Goal: Contribute content: Contribute content

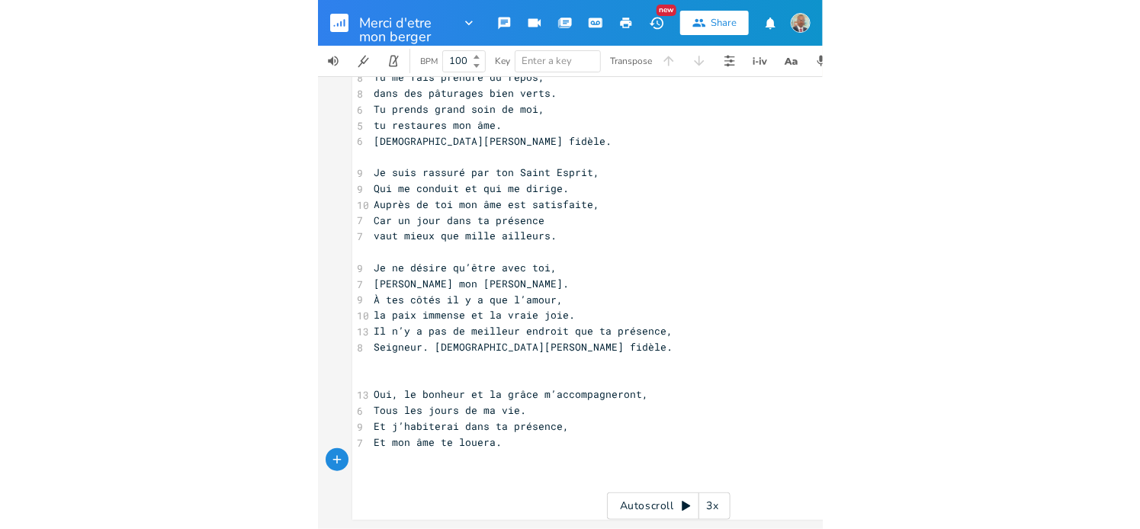
scroll to position [81, 0]
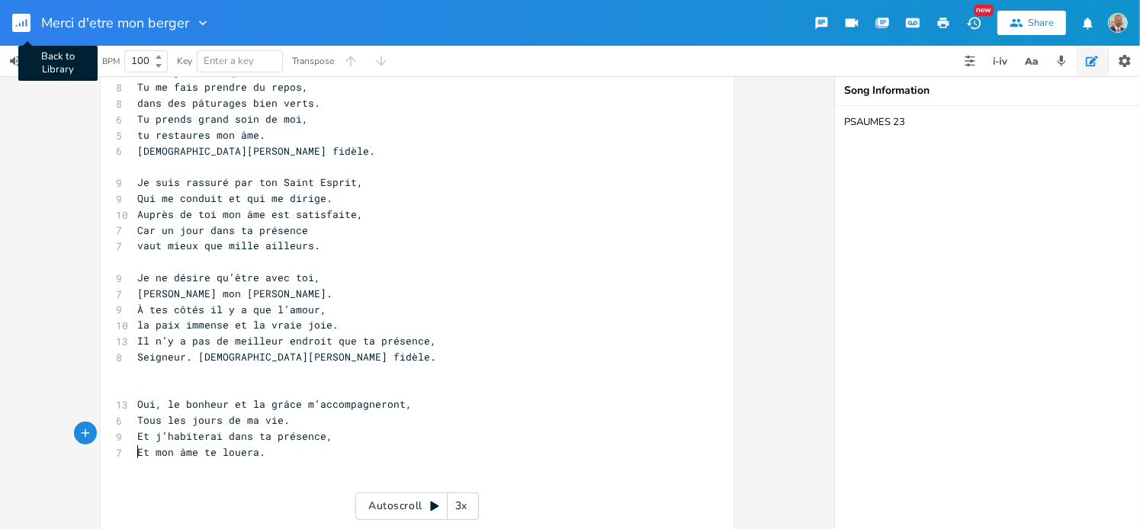
click at [31, 26] on button "Back to Library" at bounding box center [27, 23] width 30 height 37
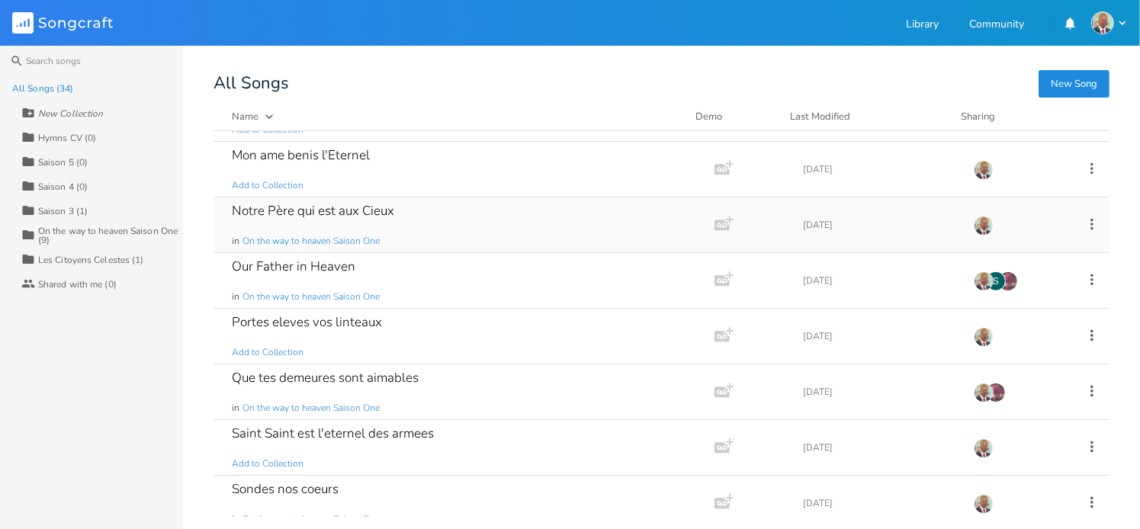
scroll to position [1220, 0]
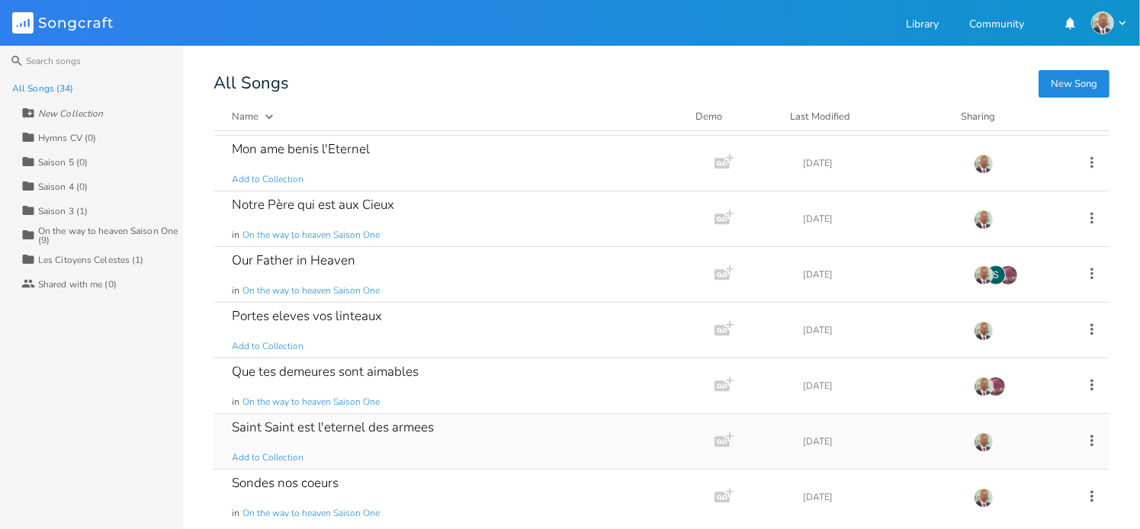
click at [258, 434] on div "Saint Saint est l'eternel des armees Add to Collection" at bounding box center [461, 441] width 458 height 55
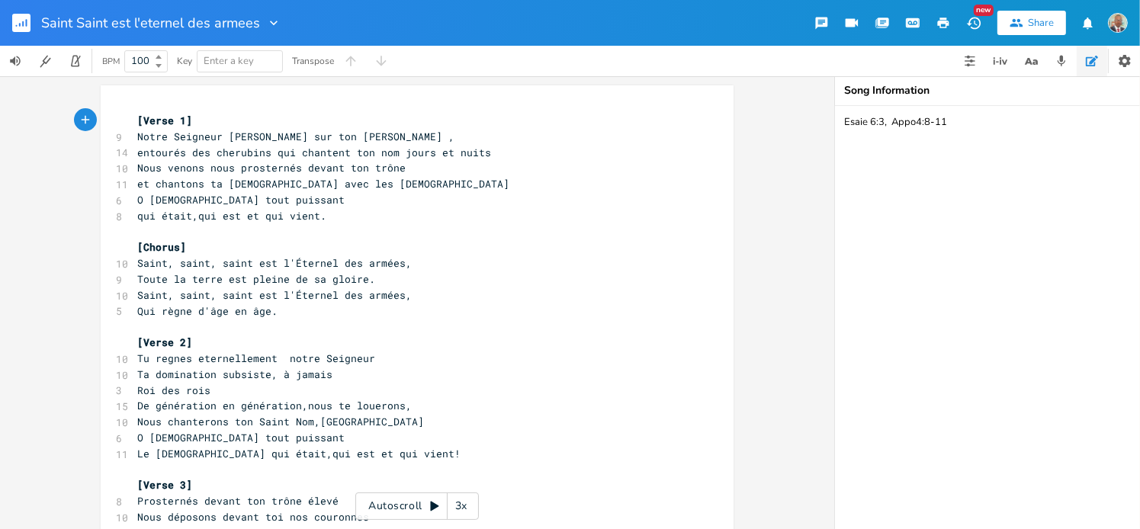
click at [23, 24] on icon "button" at bounding box center [23, 23] width 2 height 5
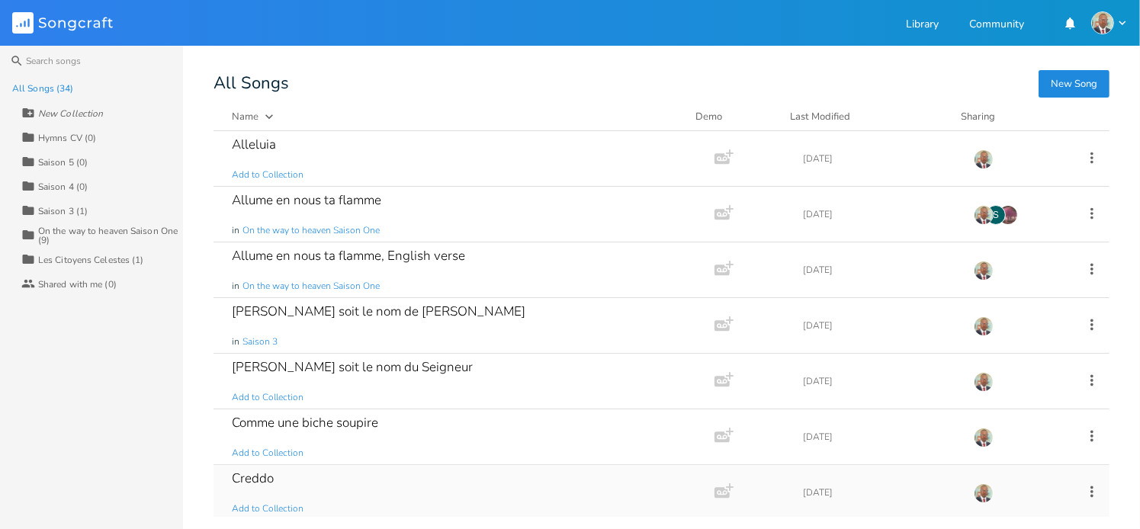
click at [272, 480] on div "Creddo" at bounding box center [253, 478] width 42 height 13
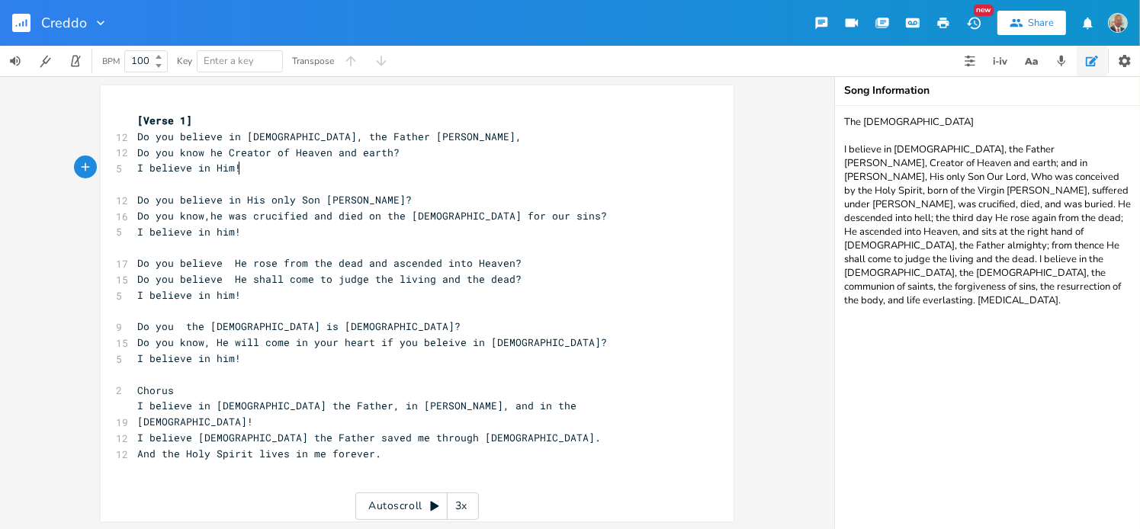
click at [271, 173] on pre "I believe in Him!" at bounding box center [409, 168] width 550 height 16
click at [18, 25] on rect "button" at bounding box center [21, 23] width 18 height 18
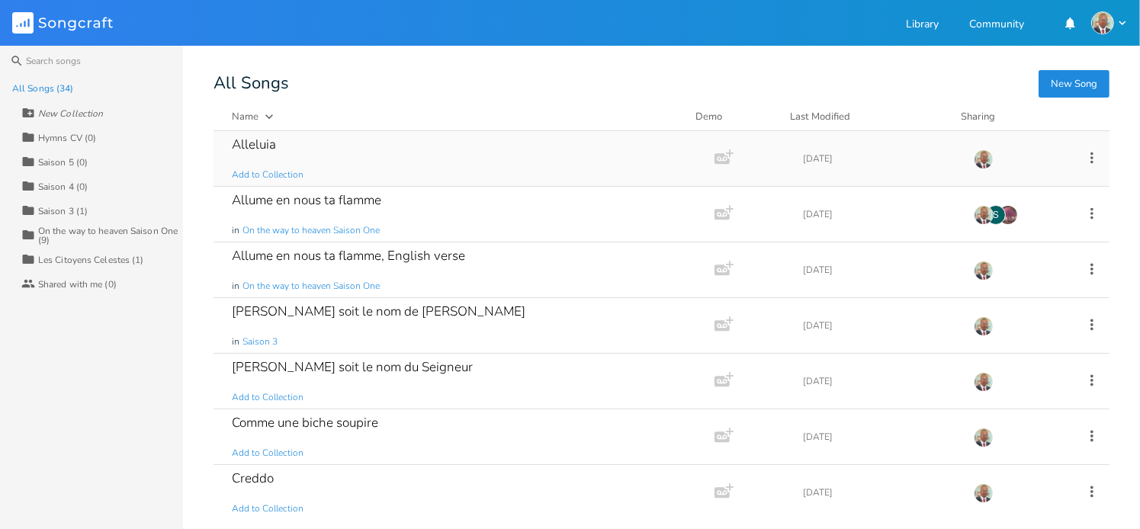
click at [325, 161] on div "Alleluia Add to Collection" at bounding box center [461, 158] width 458 height 55
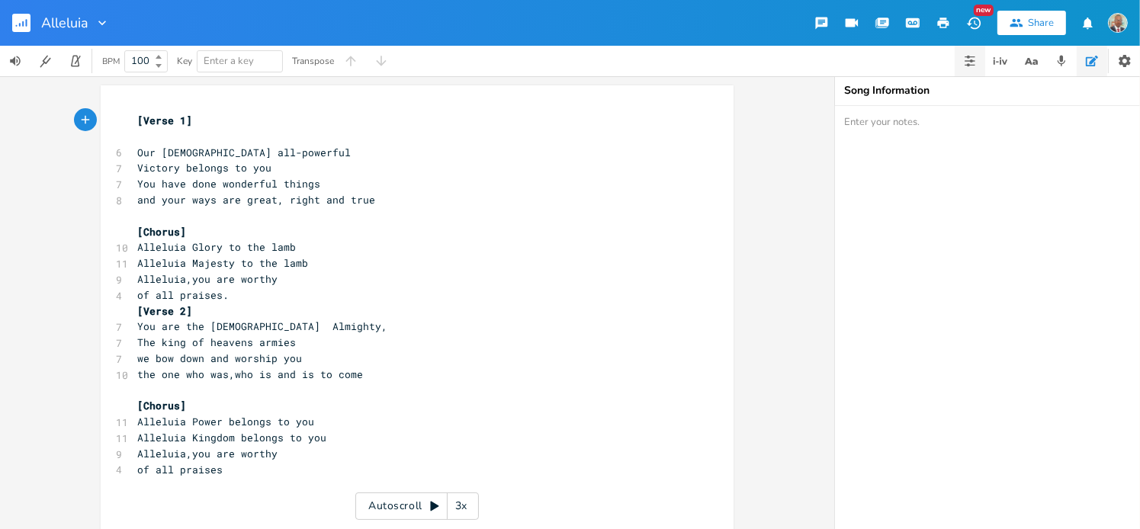
click at [504, 65] on icon "button" at bounding box center [970, 65] width 10 height 1
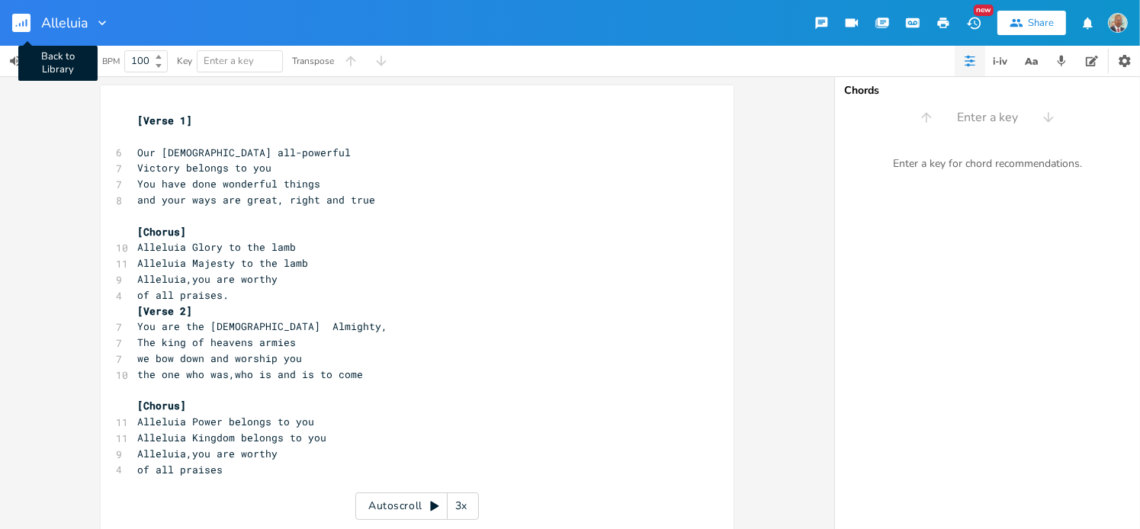
click at [15, 23] on rect "button" at bounding box center [21, 23] width 18 height 18
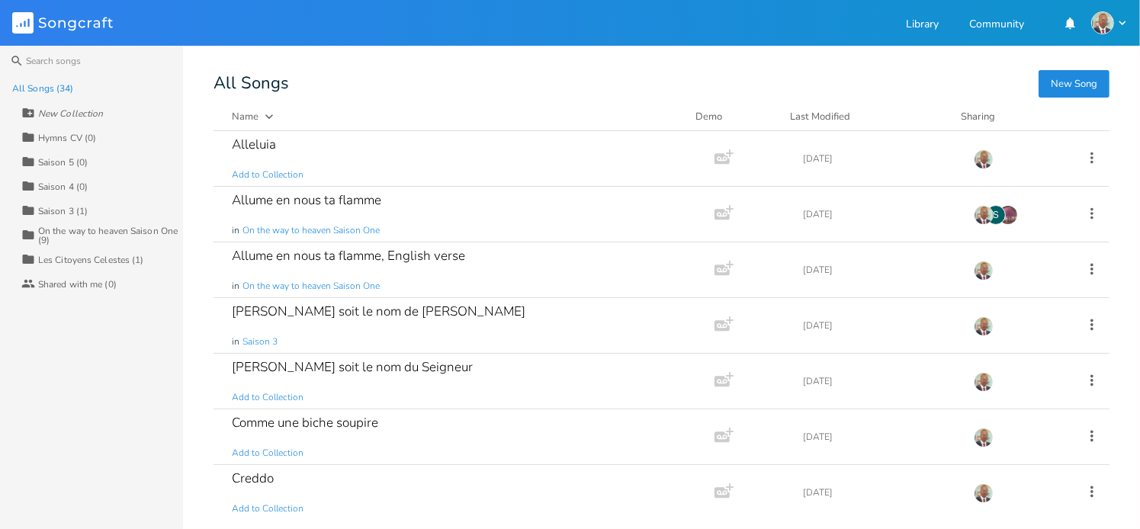
click at [504, 77] on button "New Song" at bounding box center [1073, 83] width 71 height 27
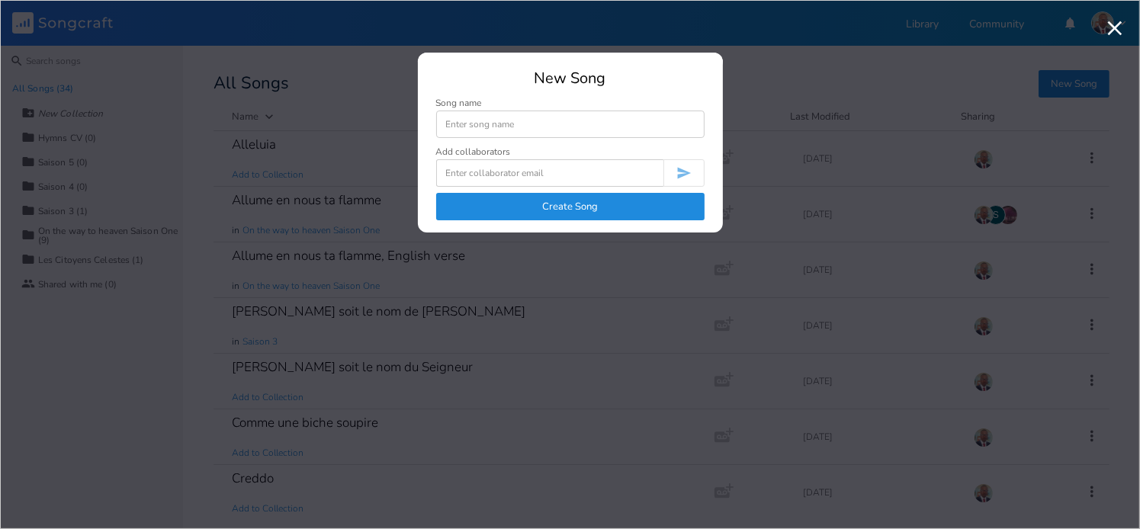
click at [479, 120] on input at bounding box center [570, 124] width 268 height 27
type input "ok"
click at [504, 205] on button "Create Song" at bounding box center [570, 206] width 268 height 27
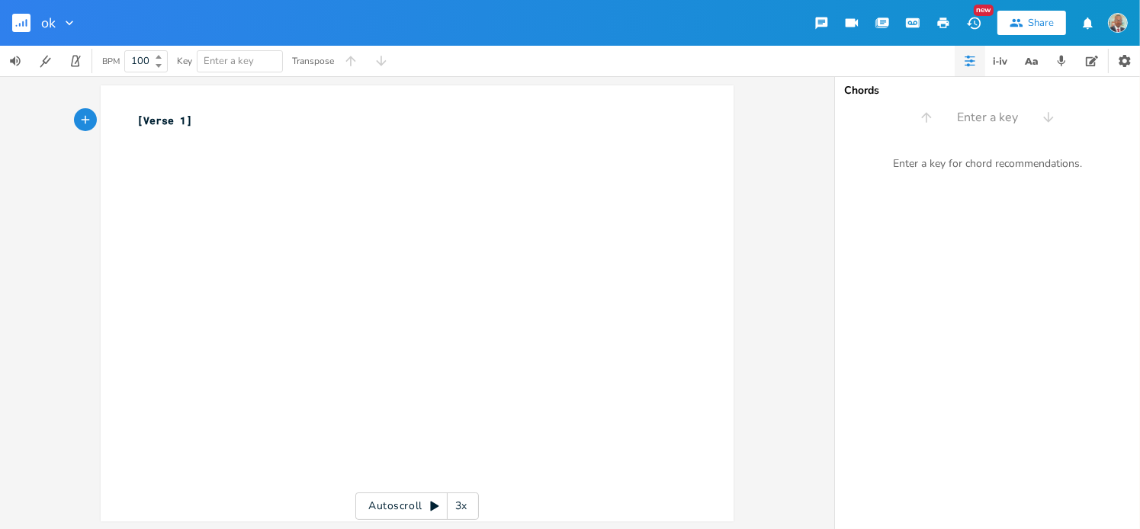
click at [504, 71] on button "button" at bounding box center [970, 61] width 30 height 30
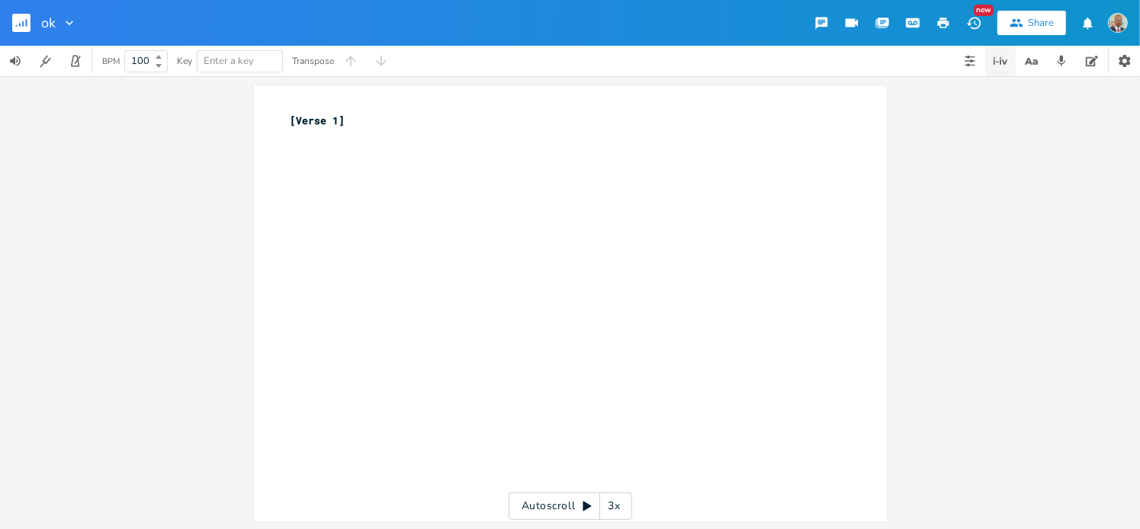
click at [504, 59] on icon "button" at bounding box center [1000, 61] width 18 height 18
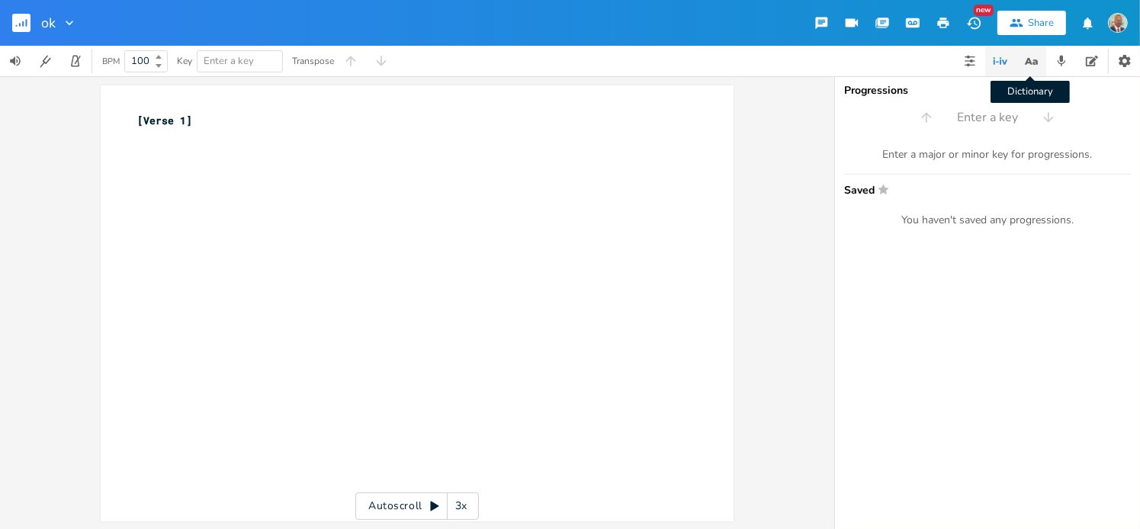
click at [504, 65] on icon "button" at bounding box center [1031, 61] width 19 height 19
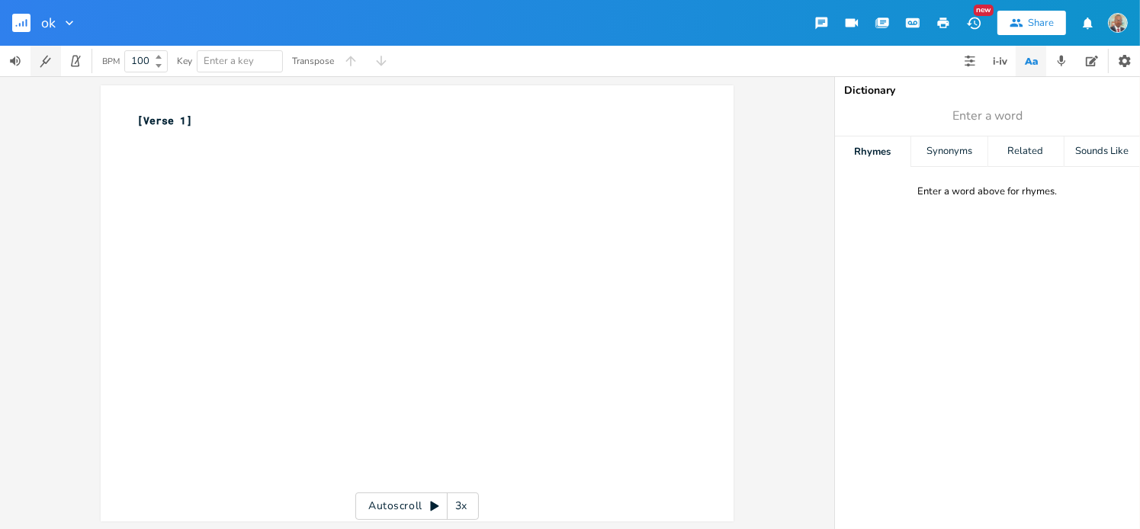
click at [46, 62] on icon "button" at bounding box center [45, 62] width 4 height 4
click at [67, 22] on icon "button" at bounding box center [70, 23] width 8 height 5
click at [396, 236] on div "xxxxxxxxxx [Verse 1] ​" at bounding box center [428, 318] width 589 height 416
click at [504, 20] on icon "button" at bounding box center [821, 23] width 14 height 14
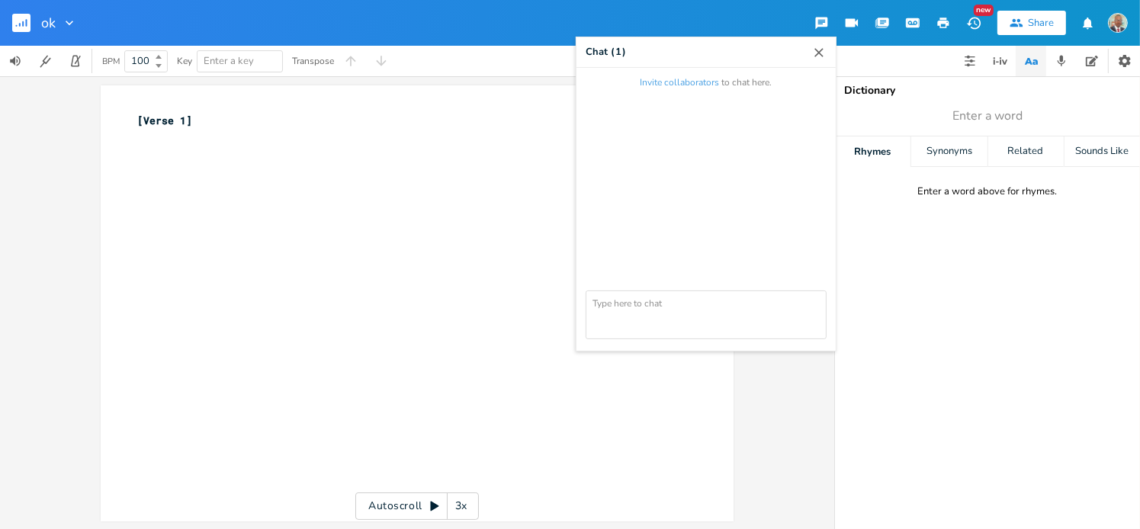
click at [504, 49] on icon "button" at bounding box center [818, 52] width 15 height 15
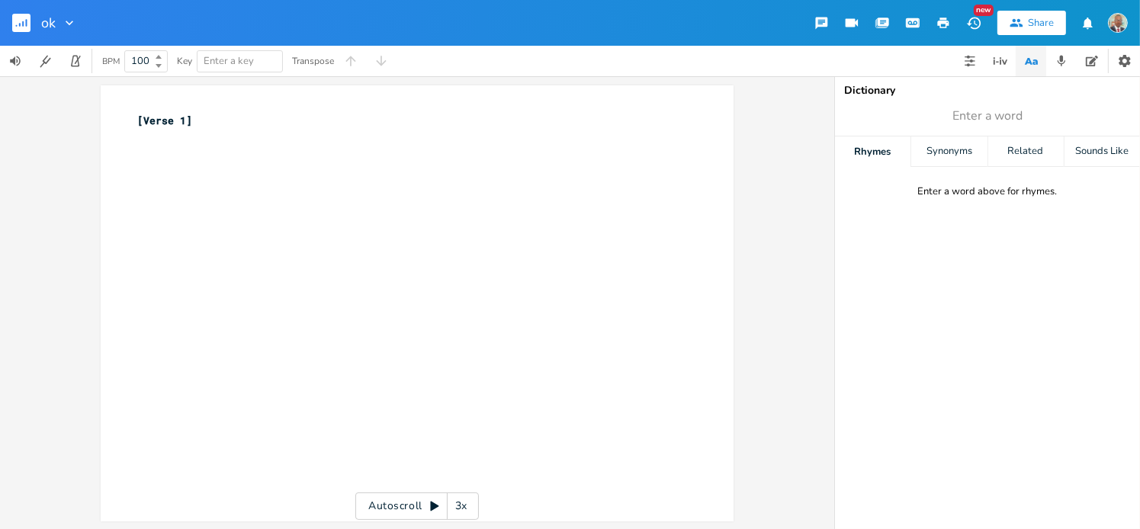
click at [504, 25] on icon "button" at bounding box center [883, 22] width 11 height 8
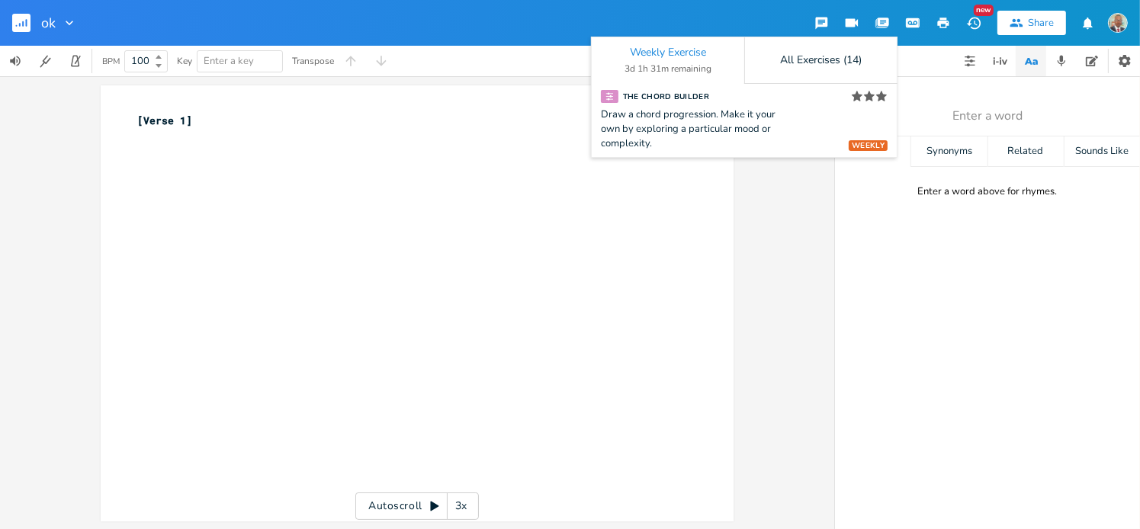
click at [504, 24] on icon "button" at bounding box center [913, 23] width 14 height 14
click at [504, 60] on icon "button" at bounding box center [1124, 60] width 15 height 15
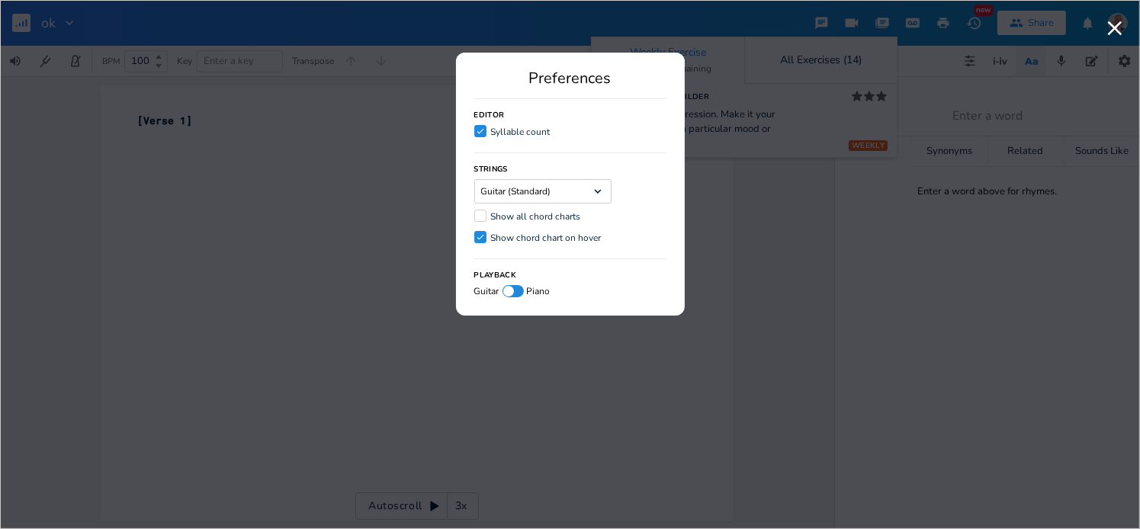
click at [504, 214] on div "Show all chord charts" at bounding box center [536, 216] width 90 height 9
click at [474, 214] on input "Show all chord charts" at bounding box center [474, 216] width 0 height 10
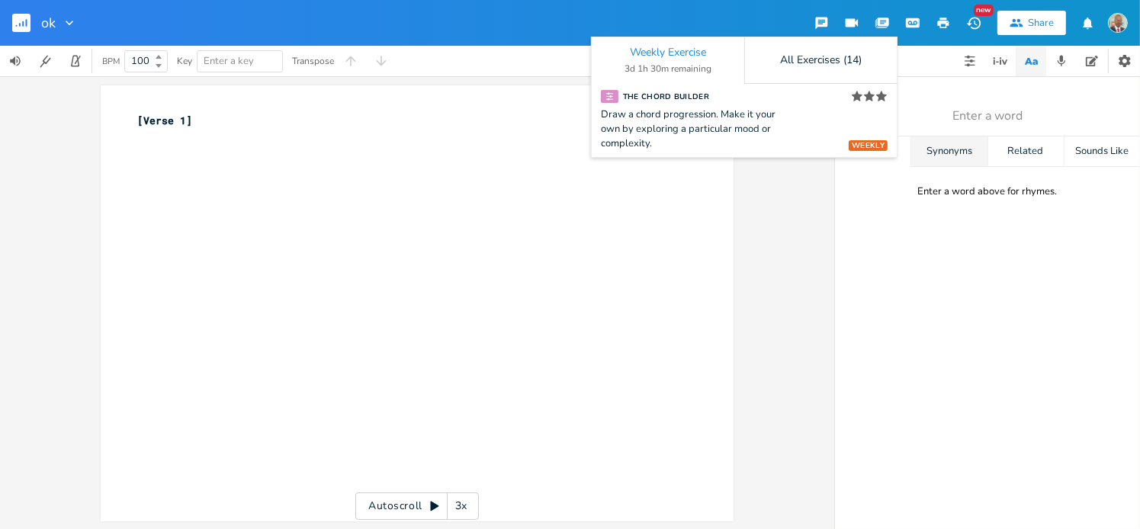
click at [504, 152] on div "Synonyms" at bounding box center [948, 151] width 75 height 30
click at [504, 65] on icon "button" at bounding box center [1000, 61] width 18 height 18
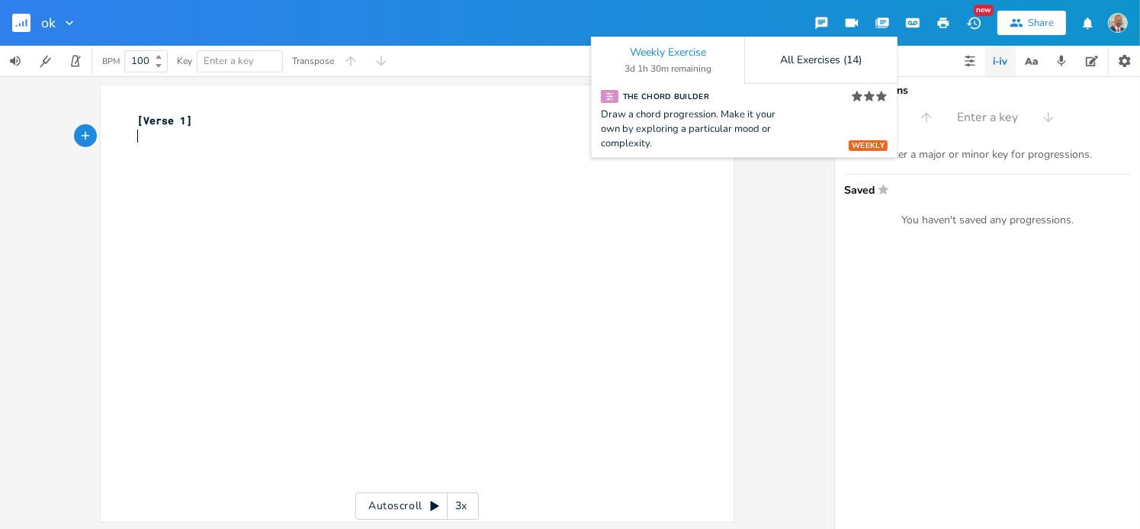
click at [504, 314] on div "xxxxxxxxxx [Verse 1] ​" at bounding box center [428, 318] width 589 height 416
click at [504, 57] on icon "button" at bounding box center [1125, 61] width 12 height 12
click at [255, 63] on span "Enter a key" at bounding box center [240, 61] width 72 height 21
type input "d"
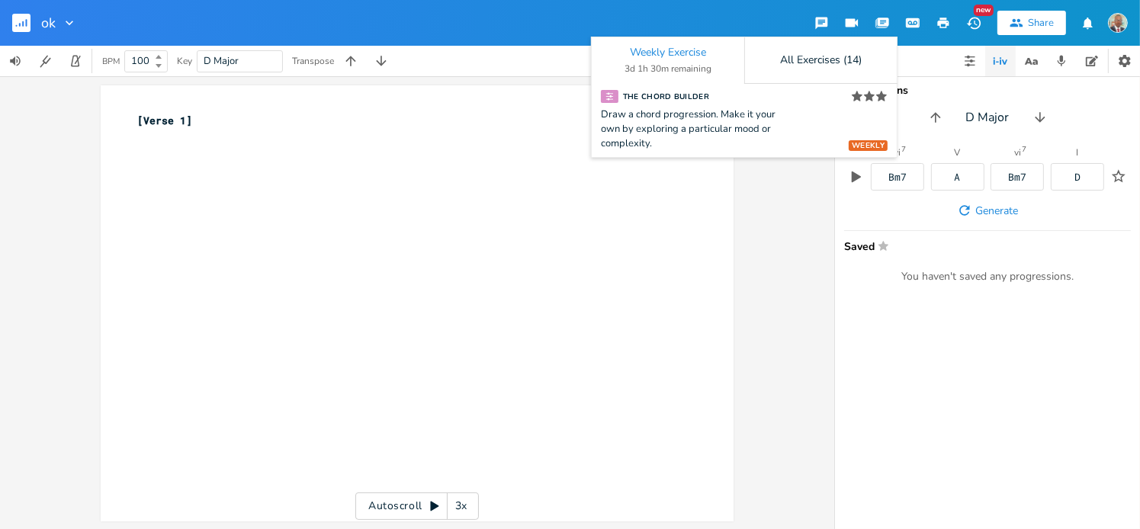
click at [408, 200] on div "xxxxxxxxxx [Verse 1] ​" at bounding box center [428, 318] width 589 height 416
click at [504, 244] on div "xxxxxxxxxx [Verse 1] ​ Autoscroll 3x" at bounding box center [417, 302] width 834 height 453
click at [504, 47] on div "All Exercises (14)" at bounding box center [820, 60] width 153 height 47
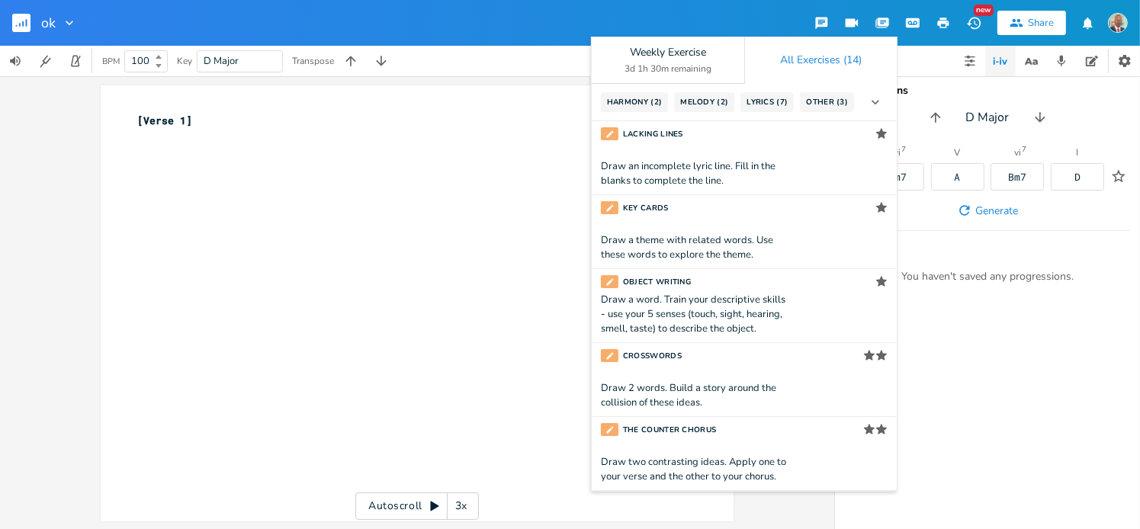
click at [504, 197] on div "xxxxxxxxxx [Verse 1] ​" at bounding box center [428, 318] width 589 height 416
click at [504, 17] on icon "button" at bounding box center [882, 23] width 14 height 14
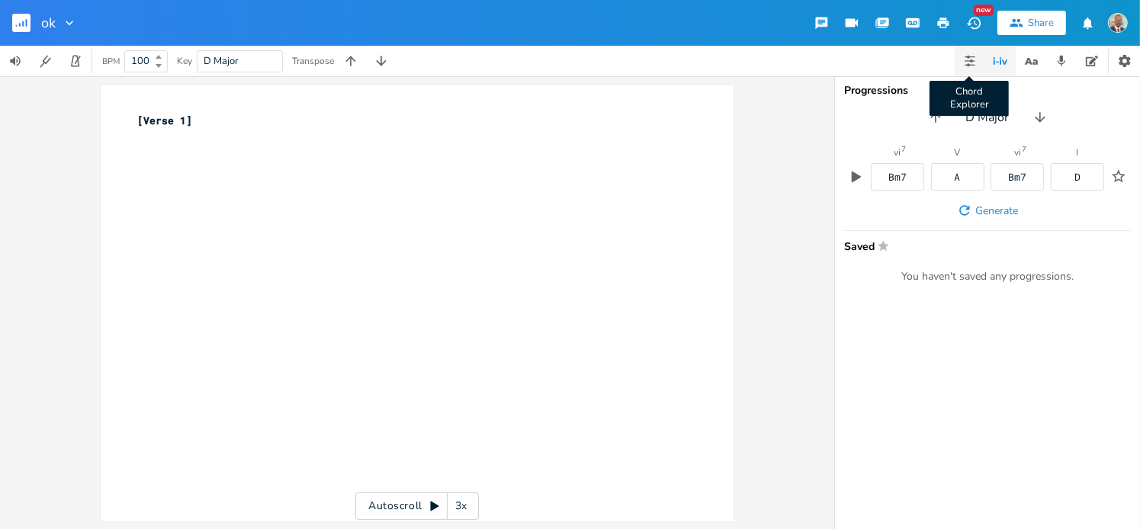
click at [504, 65] on icon "button" at bounding box center [970, 65] width 10 height 1
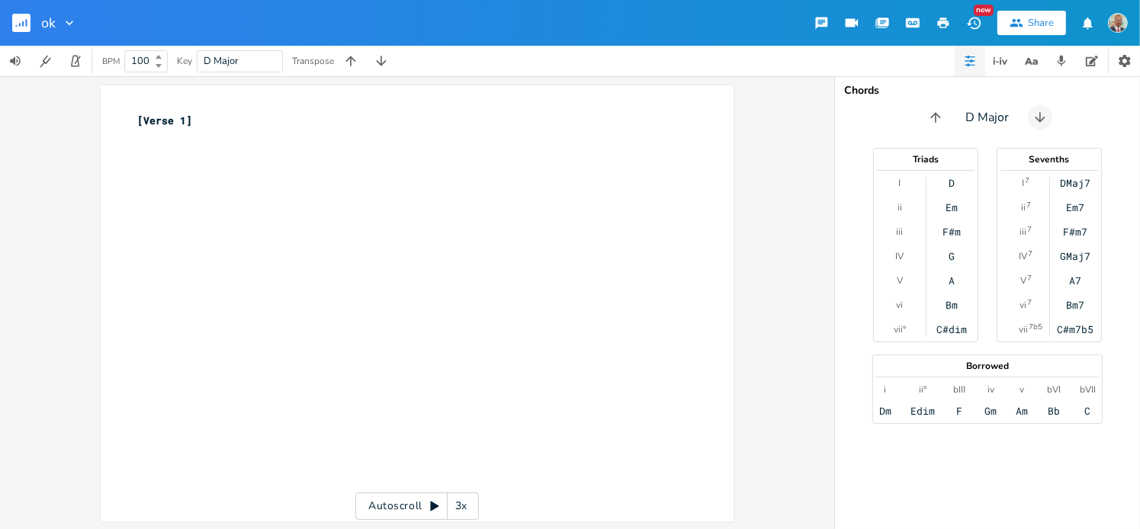
click at [504, 115] on icon "button" at bounding box center [1039, 117] width 15 height 15
click at [504, 115] on button "button" at bounding box center [1043, 117] width 24 height 24
click at [504, 207] on div "Dm" at bounding box center [951, 207] width 12 height 12
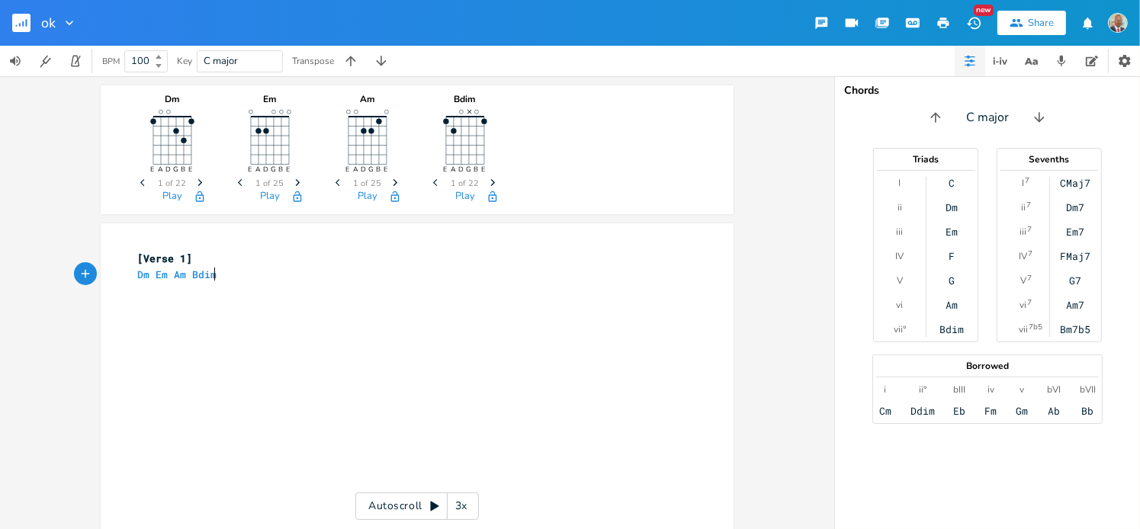
click at [294, 182] on icon "Next" at bounding box center [298, 182] width 8 height 8
click at [296, 182] on icon "button" at bounding box center [298, 182] width 5 height 7
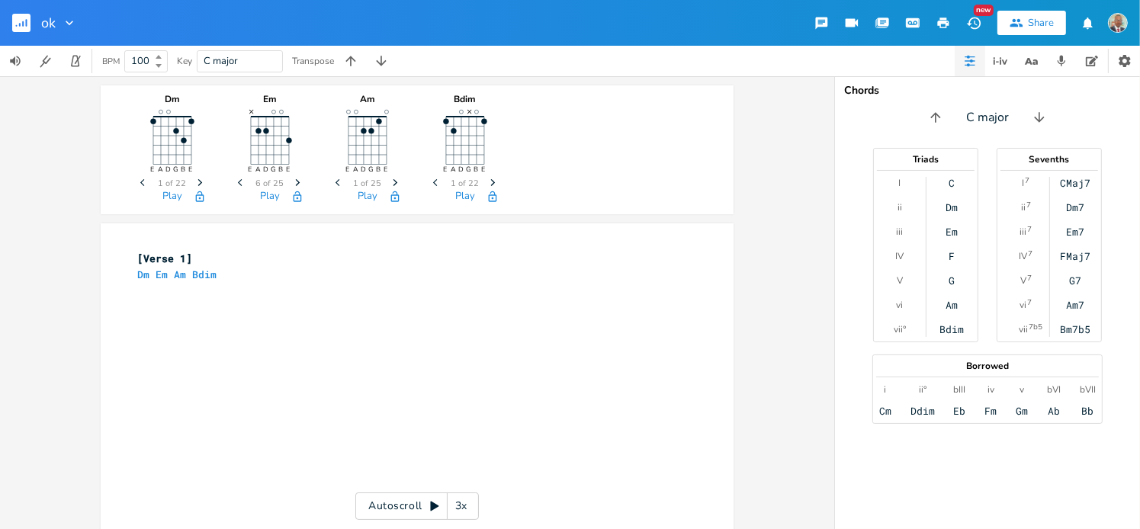
click at [296, 181] on icon "button" at bounding box center [298, 182] width 5 height 7
click at [294, 181] on icon "Next" at bounding box center [298, 182] width 8 height 8
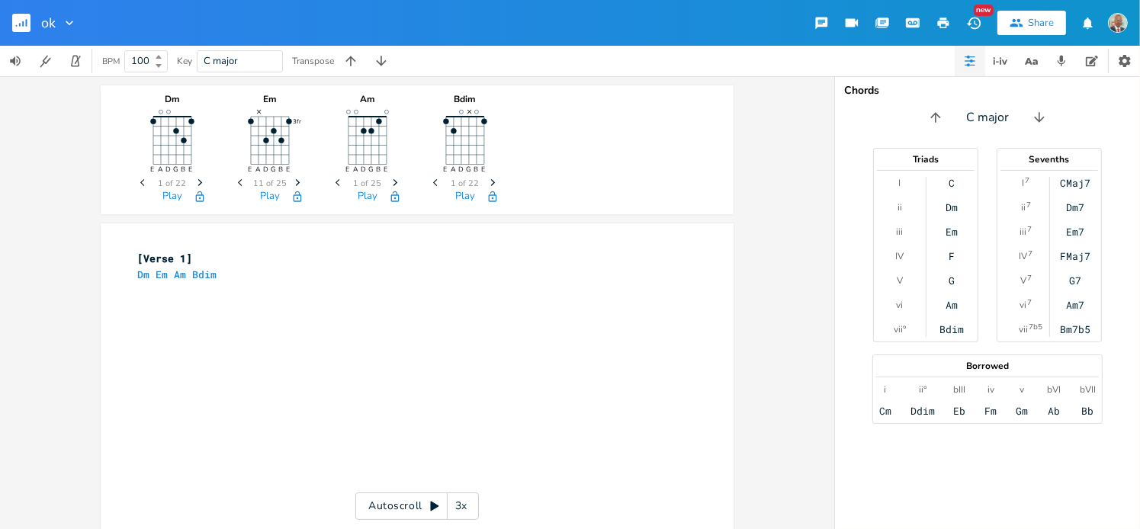
click at [295, 181] on icon "Next" at bounding box center [298, 182] width 8 height 8
click at [296, 181] on icon "Next" at bounding box center [298, 182] width 8 height 8
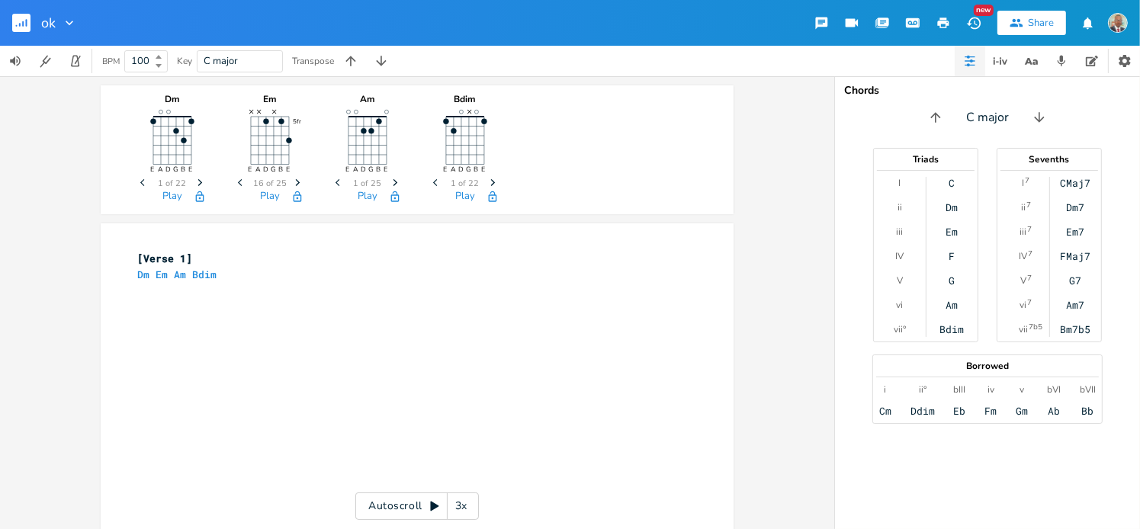
click at [238, 181] on icon "Previous" at bounding box center [242, 182] width 8 height 8
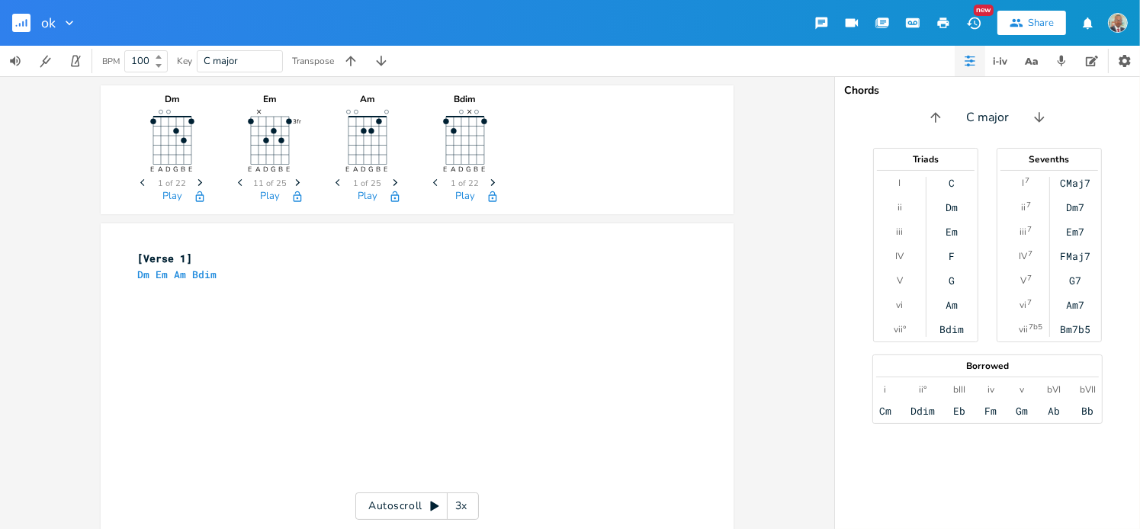
click at [238, 181] on icon "Previous" at bounding box center [242, 182] width 8 height 8
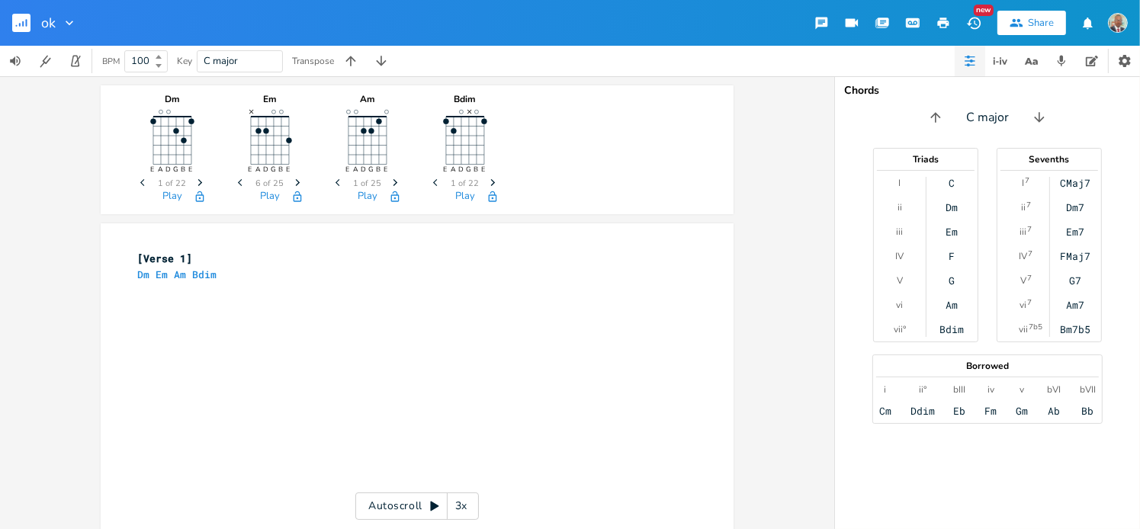
click at [238, 181] on icon "Previous" at bounding box center [242, 182] width 8 height 8
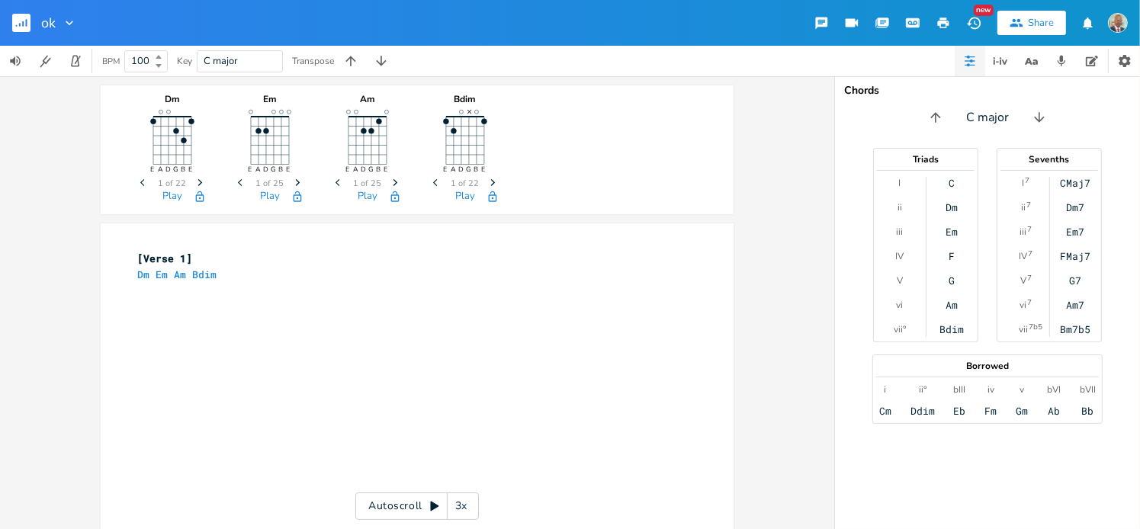
click at [198, 181] on icon "Next" at bounding box center [200, 182] width 8 height 8
click at [489, 182] on icon "Next" at bounding box center [493, 182] width 8 height 8
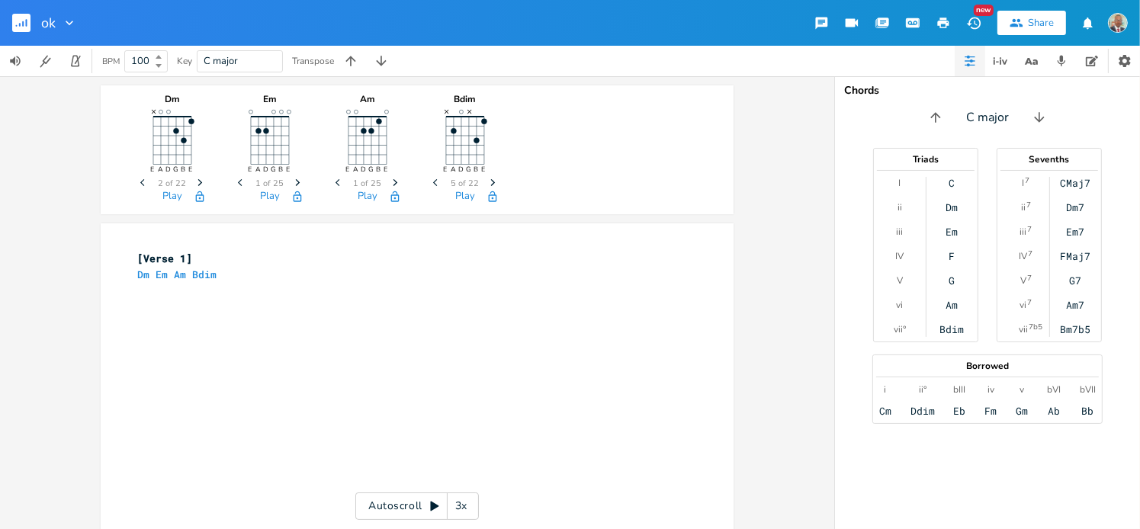
click at [489, 182] on icon "Next" at bounding box center [493, 182] width 8 height 8
click at [21, 24] on rect "button" at bounding box center [21, 23] width 18 height 18
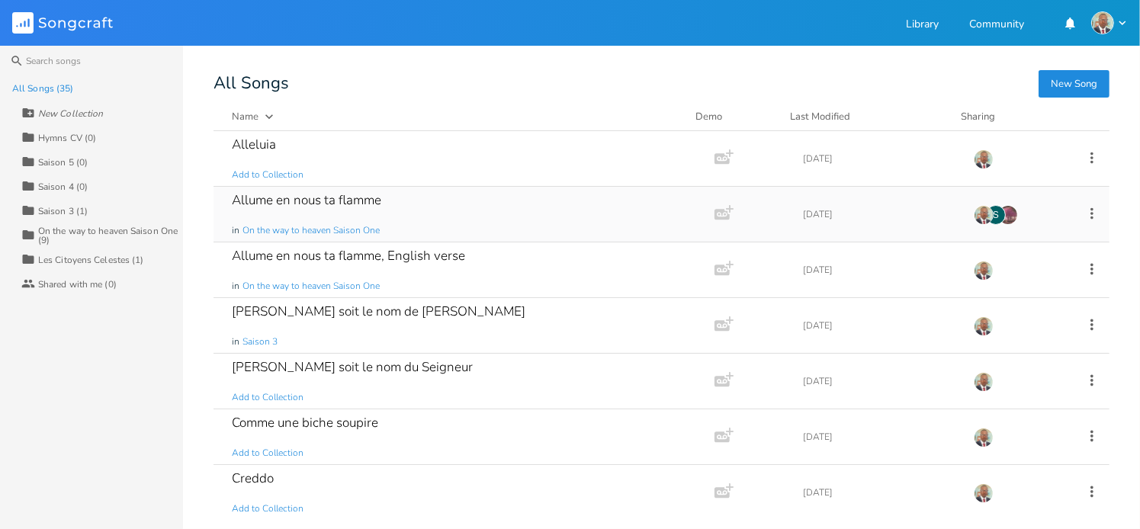
click at [326, 204] on div "Allume en nous ta flamme" at bounding box center [306, 200] width 149 height 13
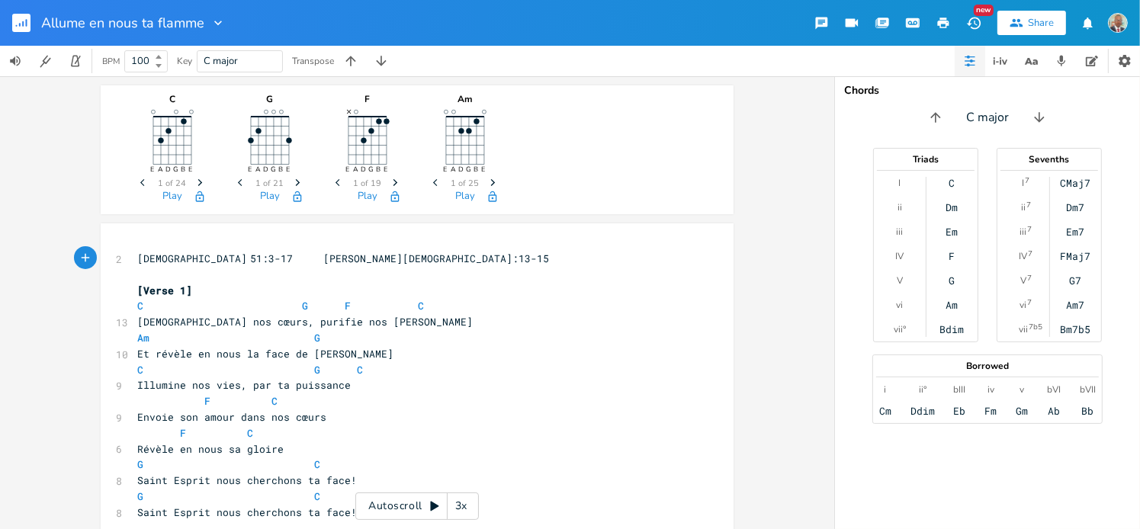
click at [22, 26] on rect "button" at bounding box center [21, 23] width 18 height 18
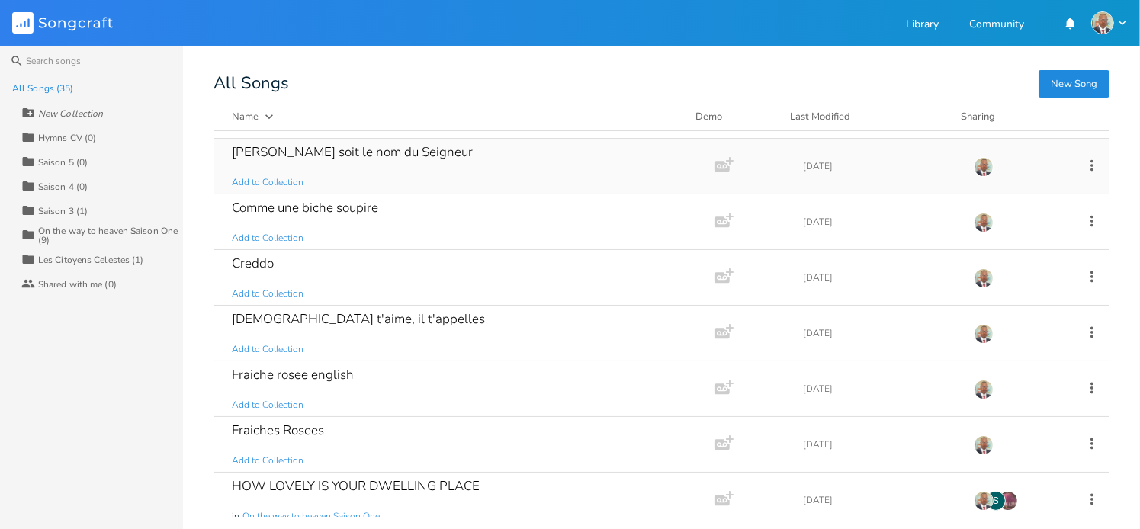
scroll to position [229, 0]
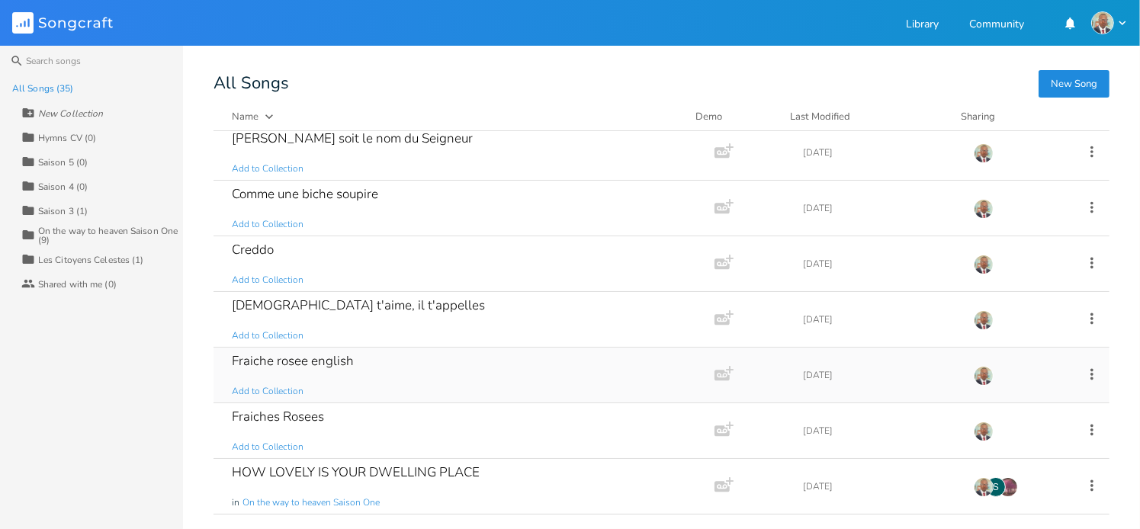
click at [297, 364] on div "Fraiche rosee english" at bounding box center [293, 361] width 122 height 13
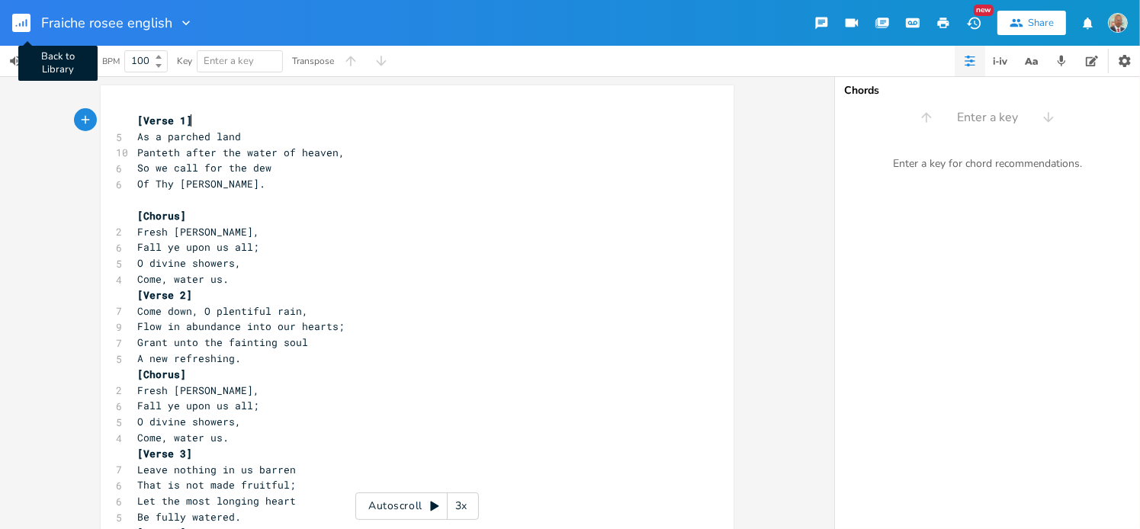
click at [21, 21] on rect "button" at bounding box center [21, 23] width 18 height 18
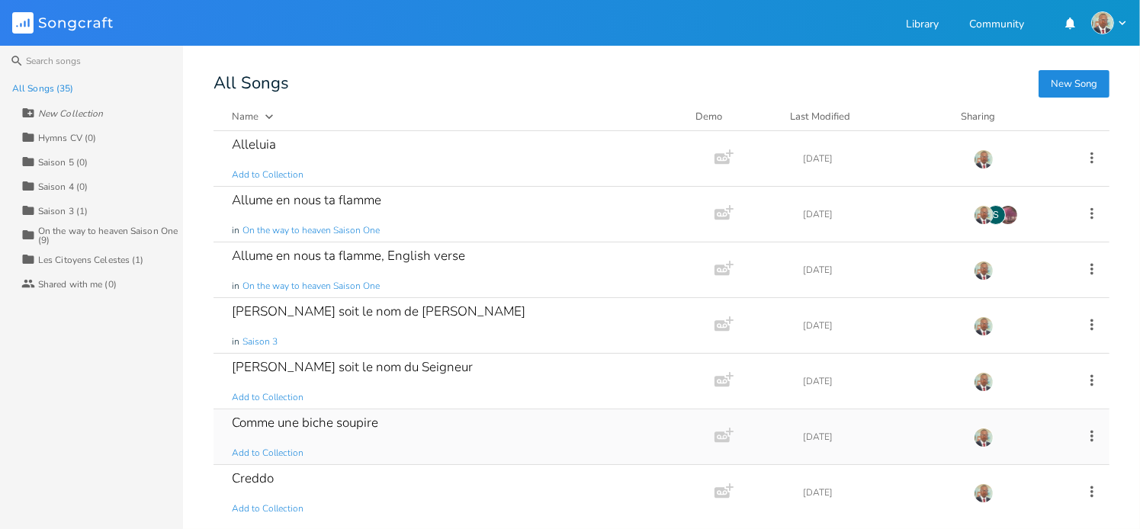
click at [305, 419] on div "Comme une biche soupire" at bounding box center [305, 422] width 146 height 13
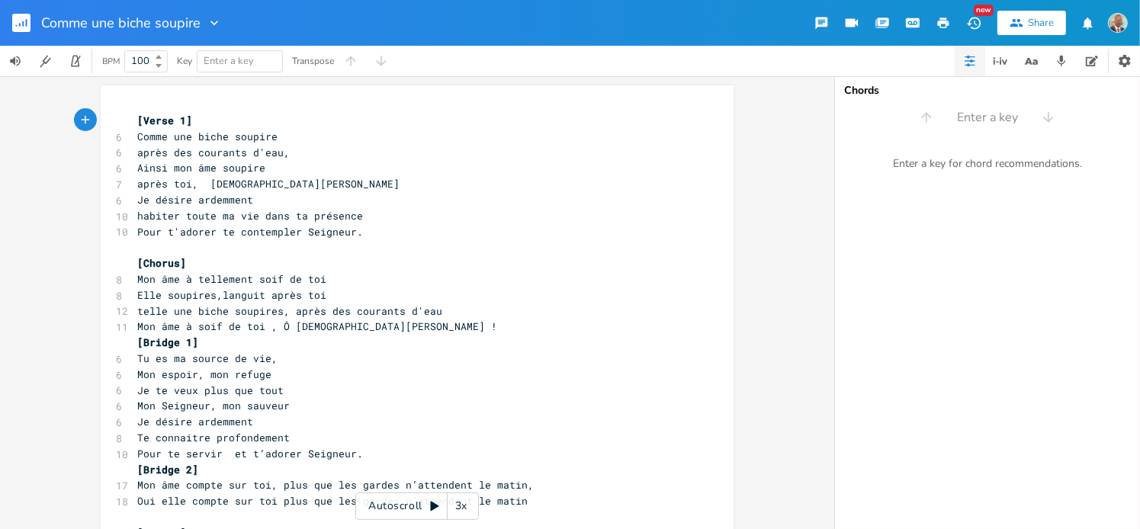
click at [23, 28] on rect "button" at bounding box center [21, 23] width 18 height 18
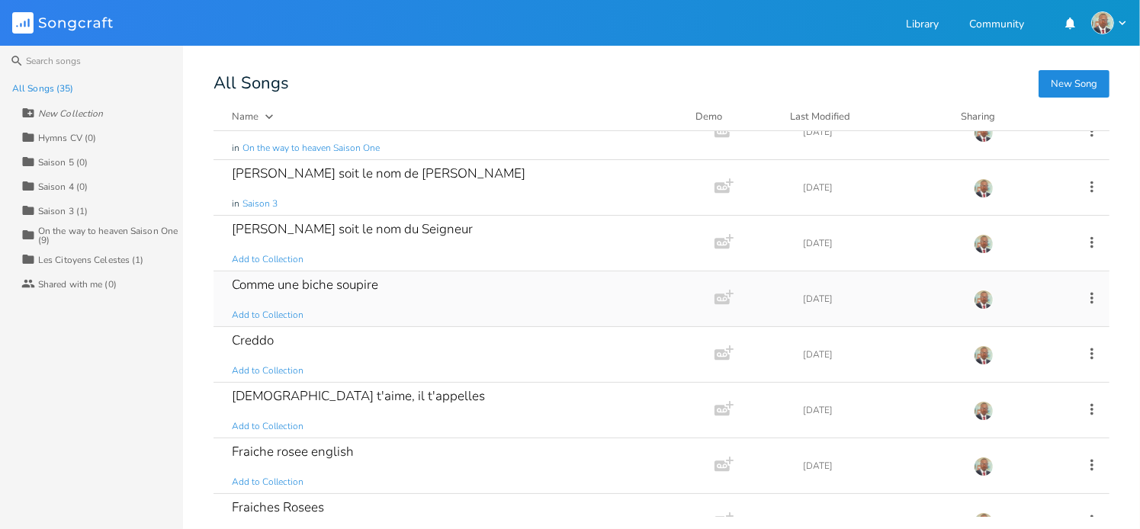
scroll to position [152, 0]
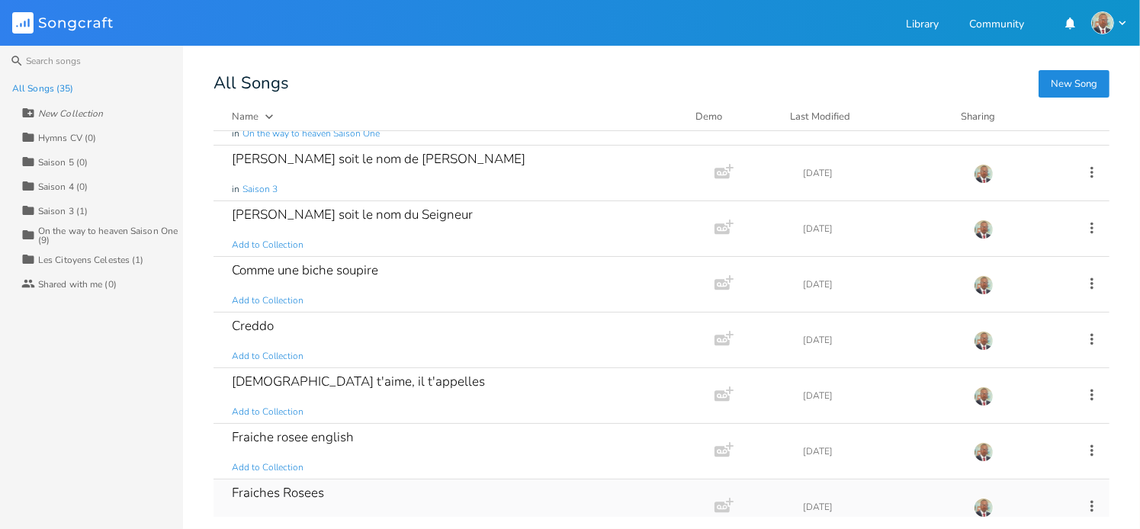
click at [276, 495] on div "Fraiches Rosees" at bounding box center [278, 492] width 92 height 13
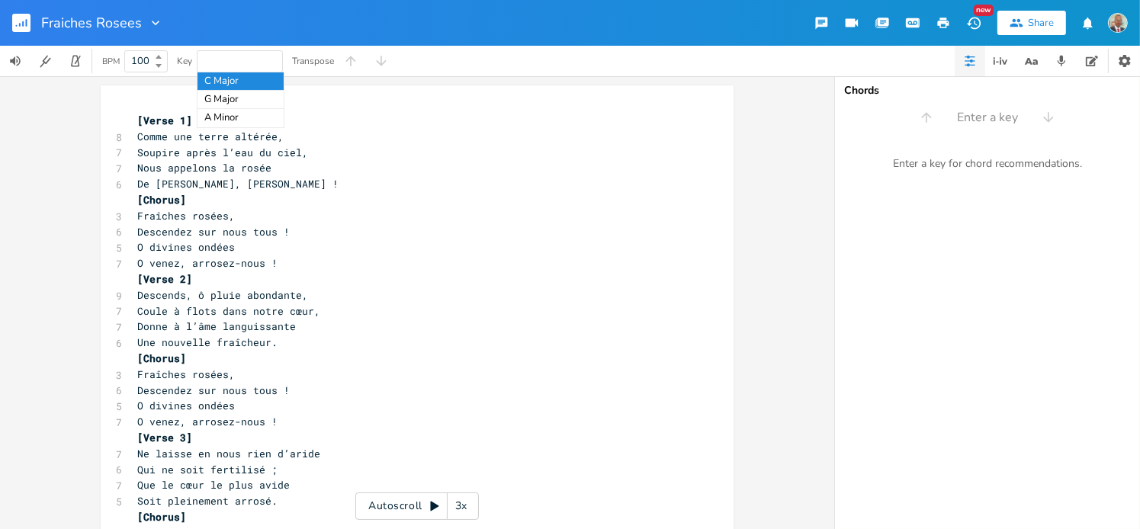
type input "d"
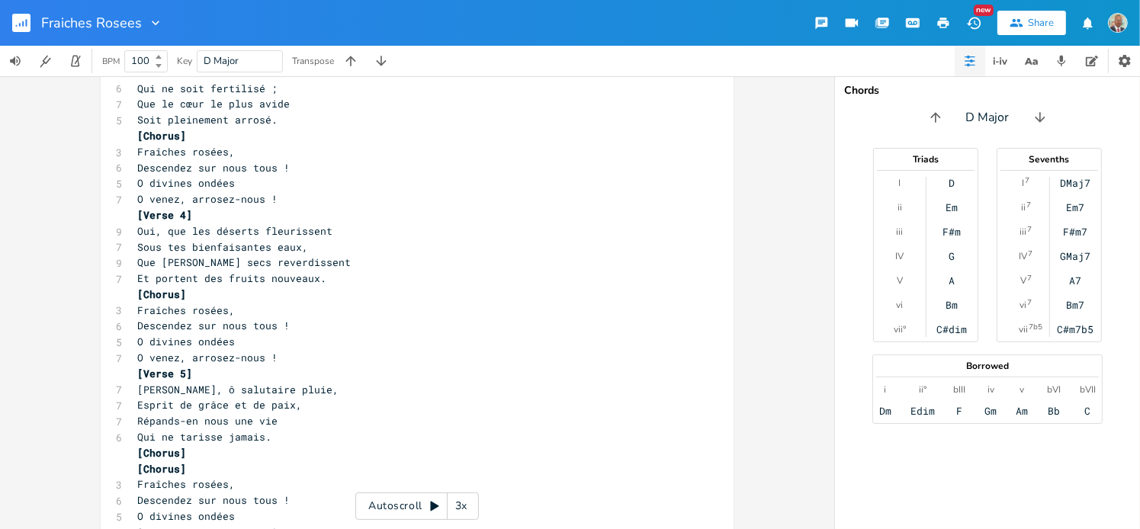
scroll to position [439, 0]
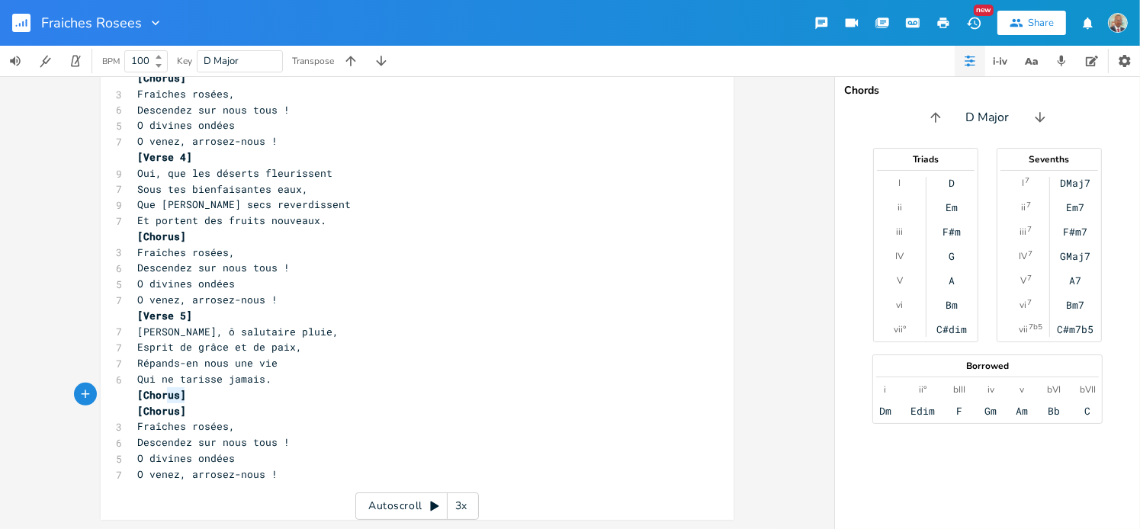
type textarea "[Chorus]"
drag, startPoint x: 181, startPoint y: 396, endPoint x: 119, endPoint y: 401, distance: 62.7
click at [119, 401] on div "[Chorus] x [Verse 1] 8 Comme une terre altérée, 7 Soupire après l’eau du ciel, …" at bounding box center [417, 83] width 633 height 874
click at [26, 22] on icon "button" at bounding box center [27, 23] width 2 height 8
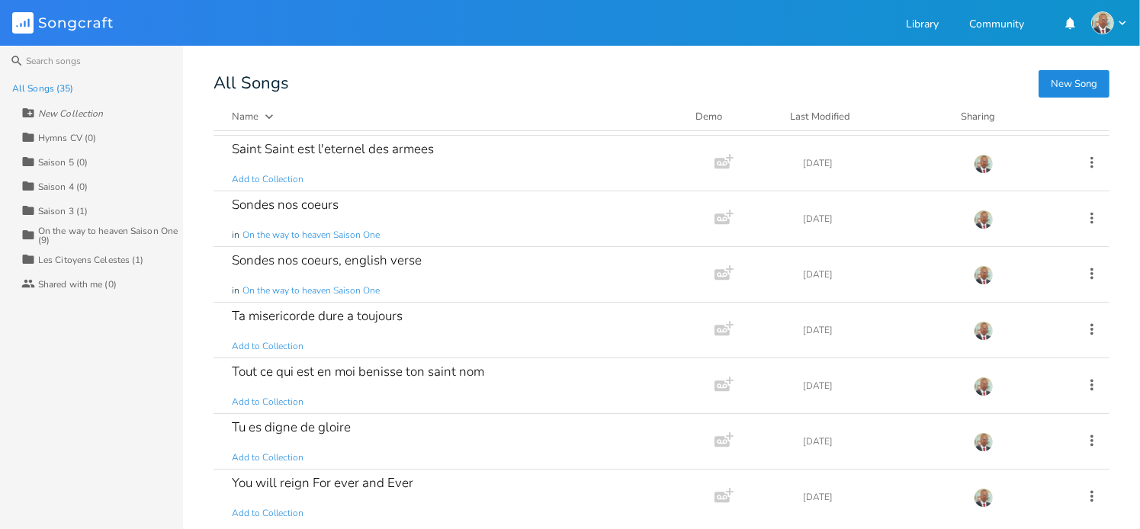
scroll to position [1556, 0]
click at [323, 252] on div "Sondes nos coeurs, english verse" at bounding box center [327, 258] width 190 height 13
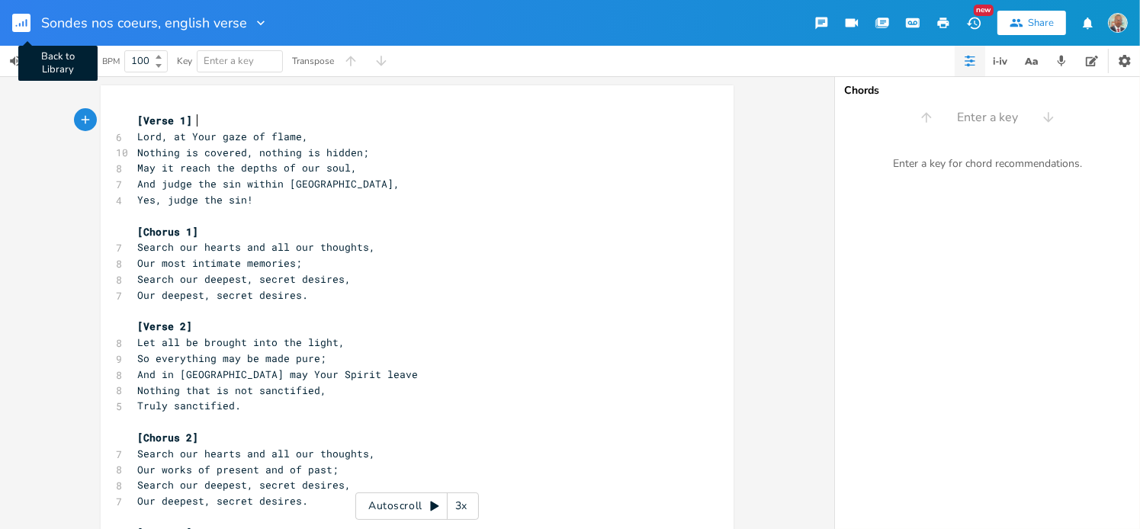
click at [23, 24] on icon "button" at bounding box center [23, 23] width 2 height 5
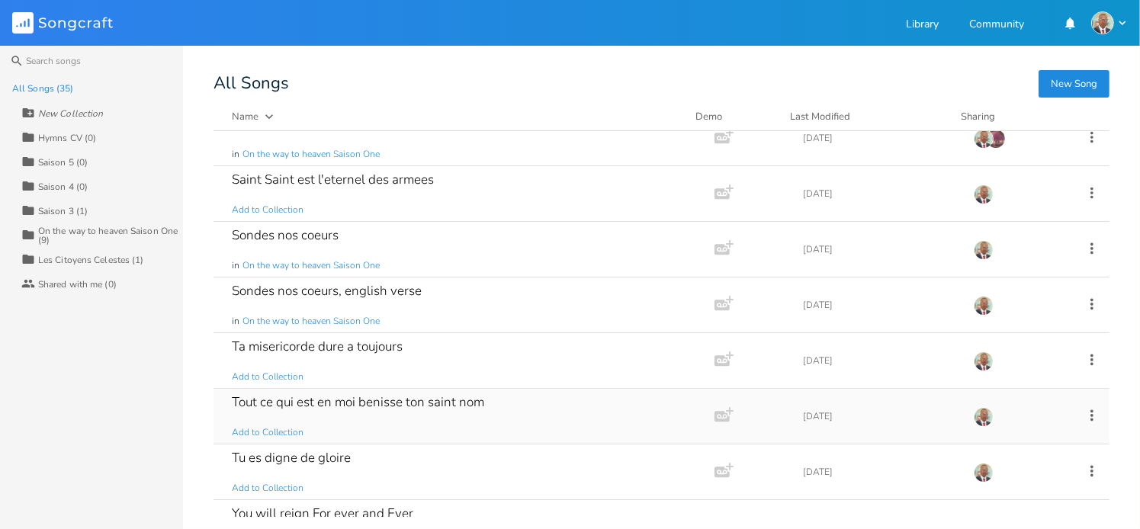
scroll to position [1480, 0]
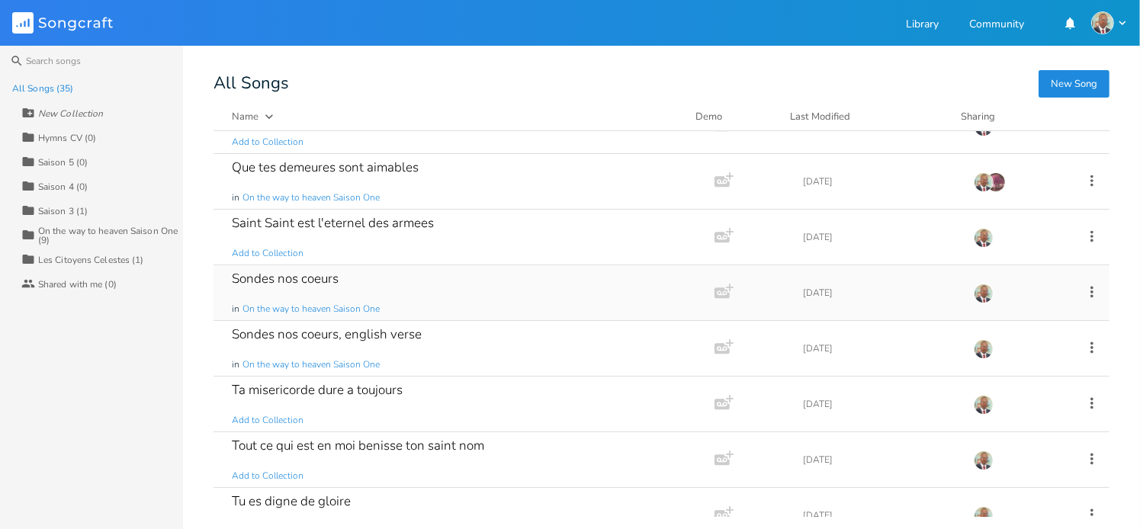
click at [324, 278] on div "Sondes nos coeurs" at bounding box center [285, 278] width 107 height 13
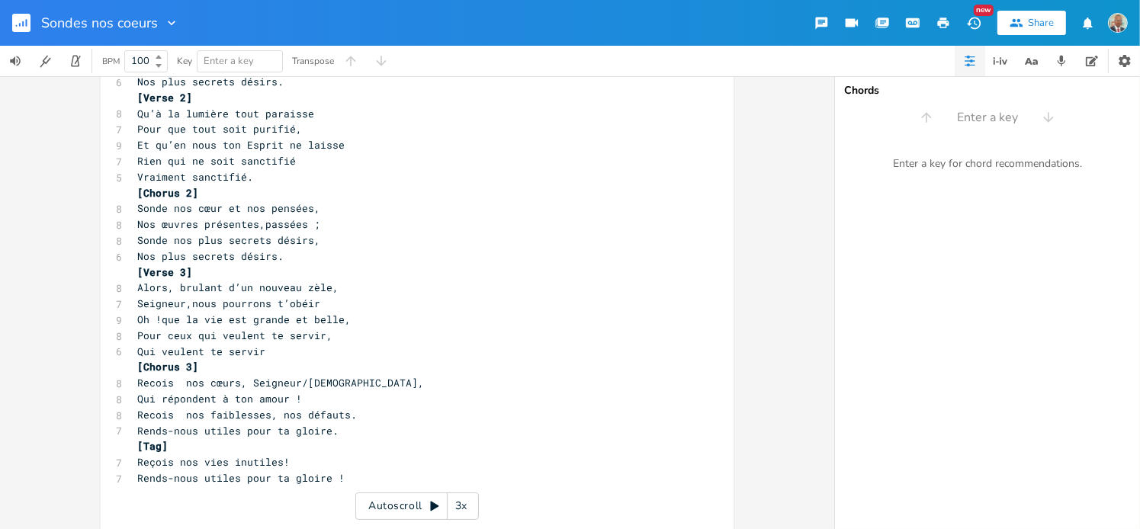
scroll to position [232, 0]
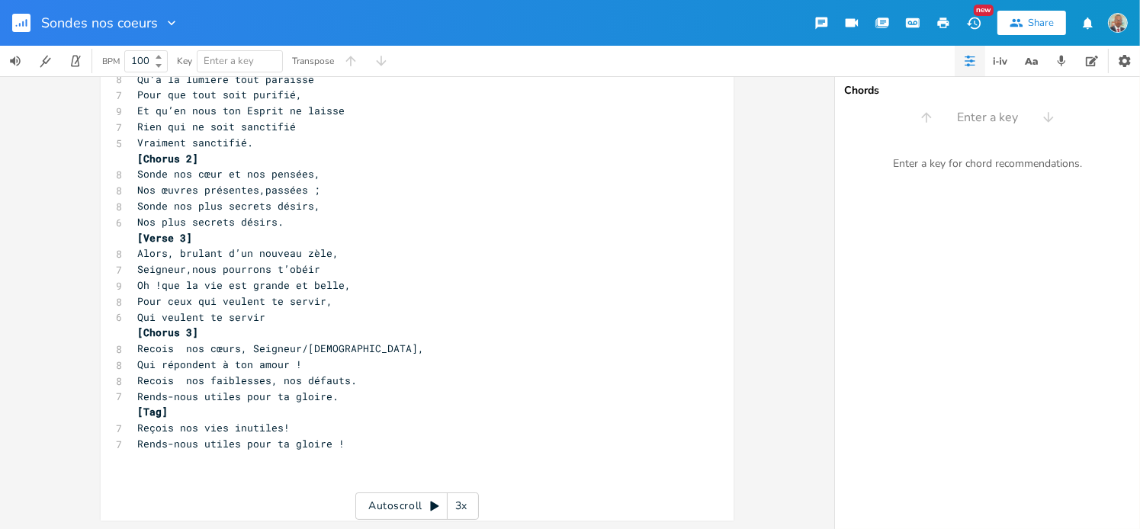
click at [341, 439] on pre "Rends-nous utiles pour ta gloire !" at bounding box center [409, 444] width 550 height 16
type textarea "comme de simples instrument"
type textarea "Rends-nous utiles pour ta gloire !"
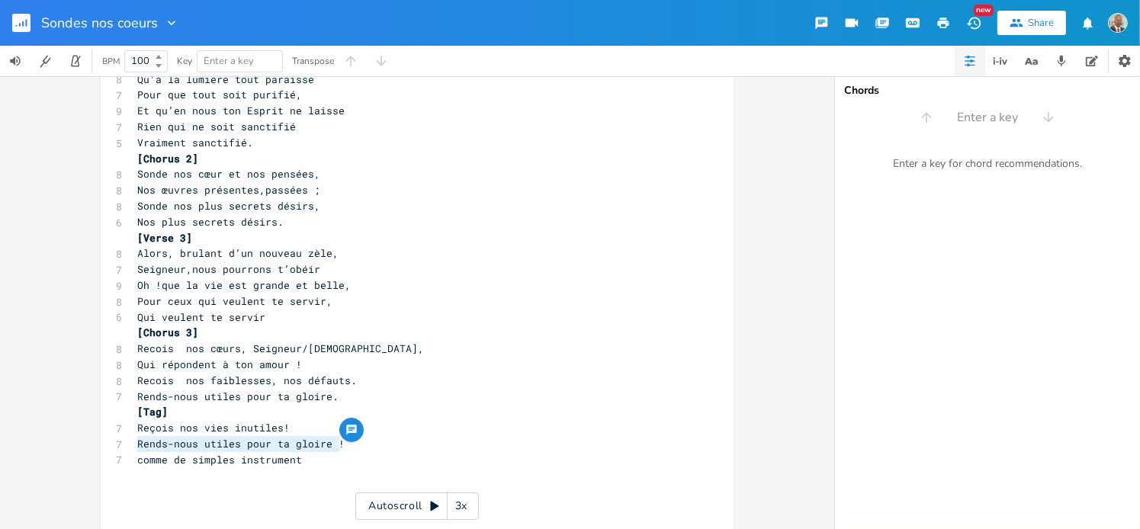
drag, startPoint x: 133, startPoint y: 445, endPoint x: 338, endPoint y: 446, distance: 204.3
click at [338, 446] on pre "Rends-nous utiles pour ta gloire !" at bounding box center [409, 444] width 550 height 16
click at [297, 458] on pre "comme de simples instrument" at bounding box center [409, 460] width 550 height 16
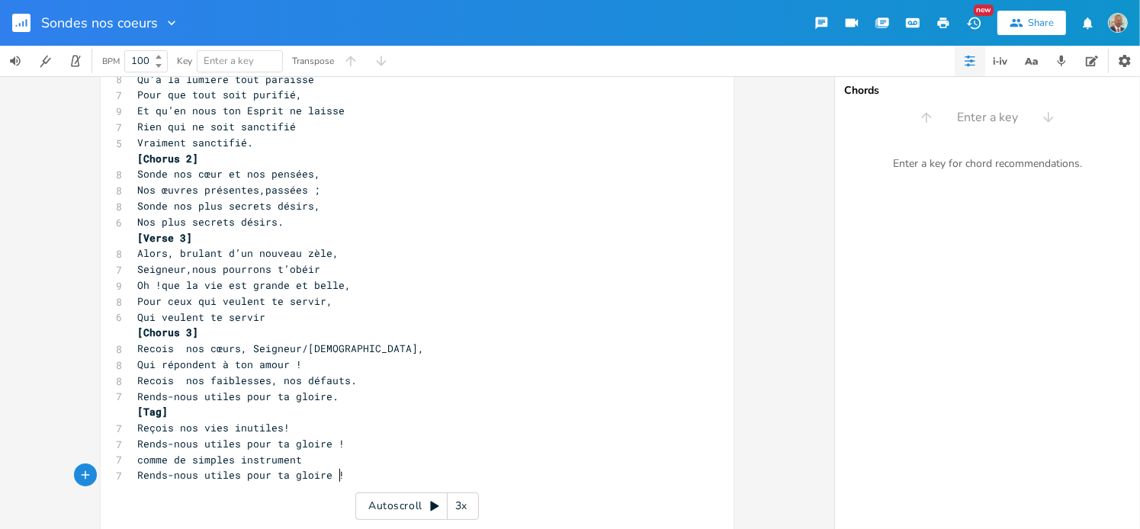
scroll to position [264, 0]
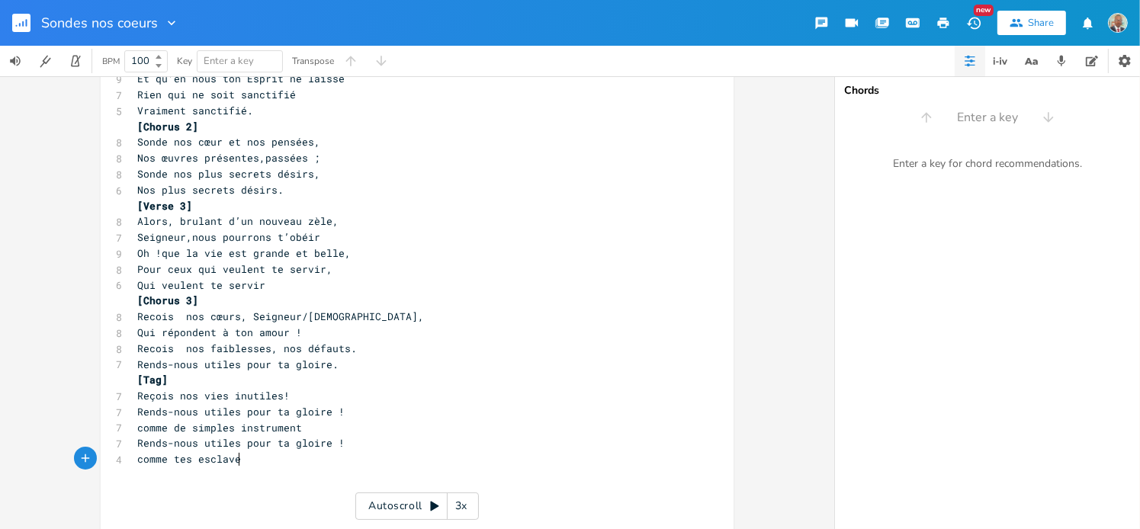
type textarea "comme tes esclaves"
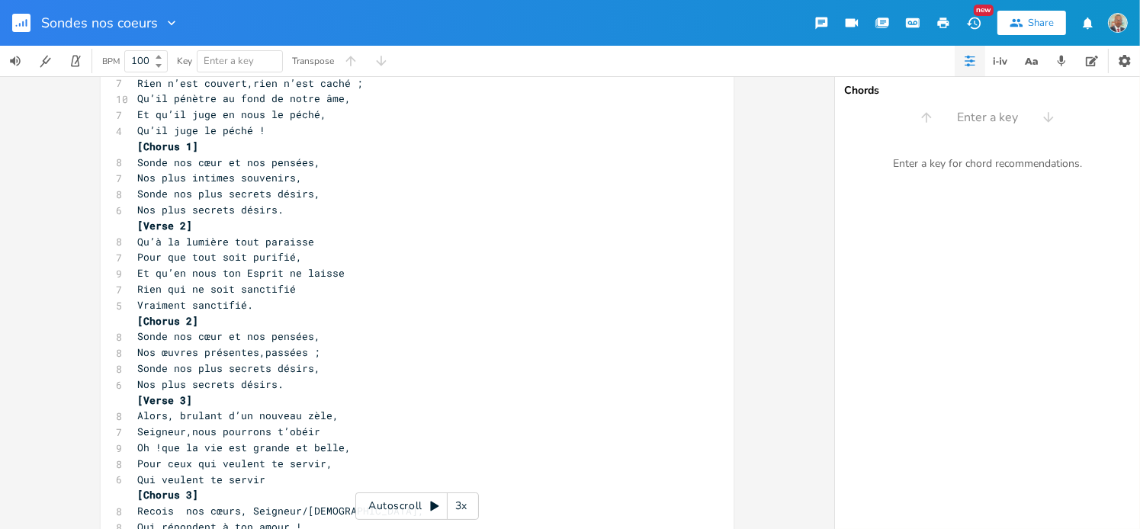
scroll to position [0, 0]
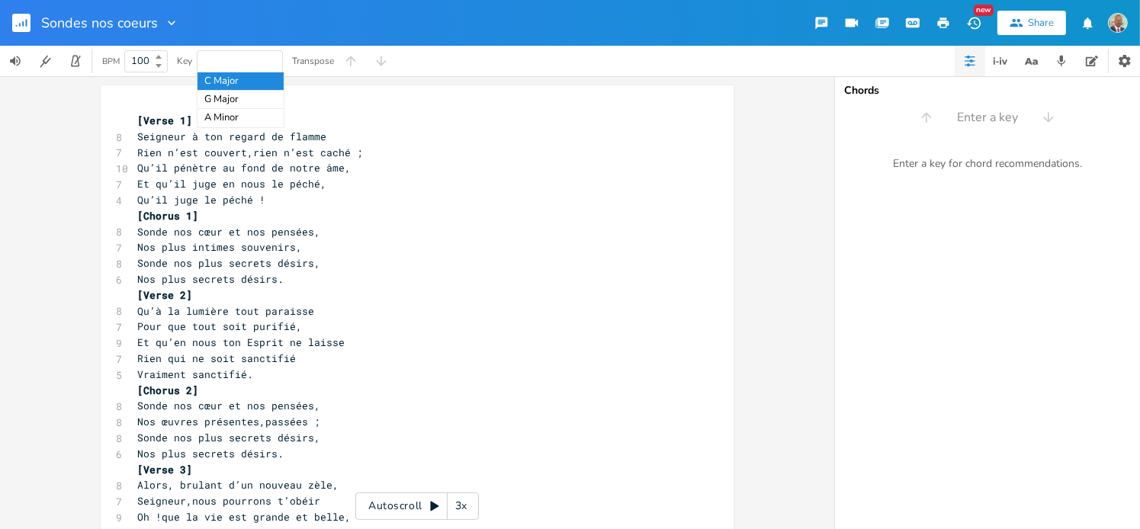
type input "f"
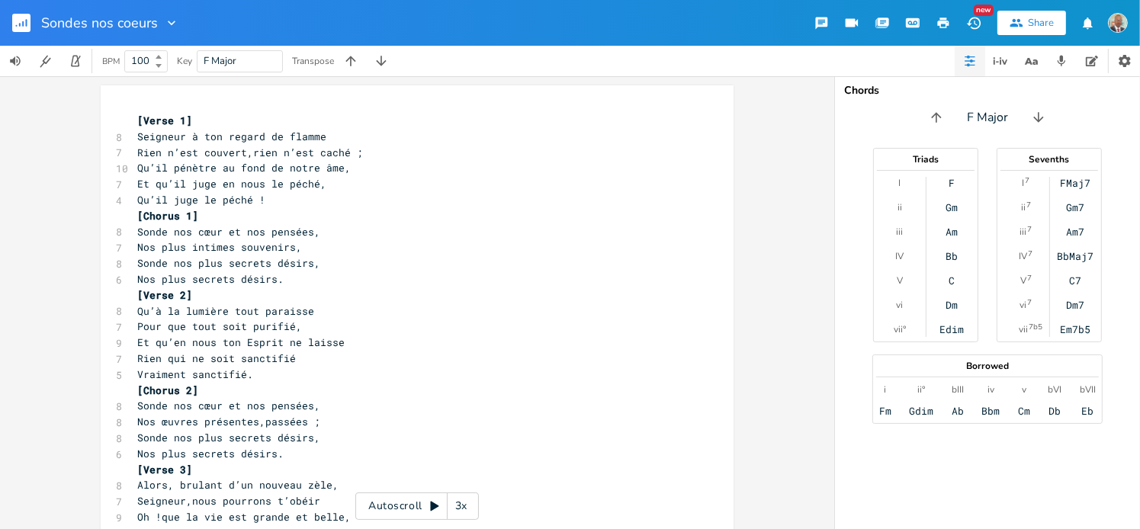
click at [196, 120] on pre "[Verse 1]" at bounding box center [409, 121] width 550 height 16
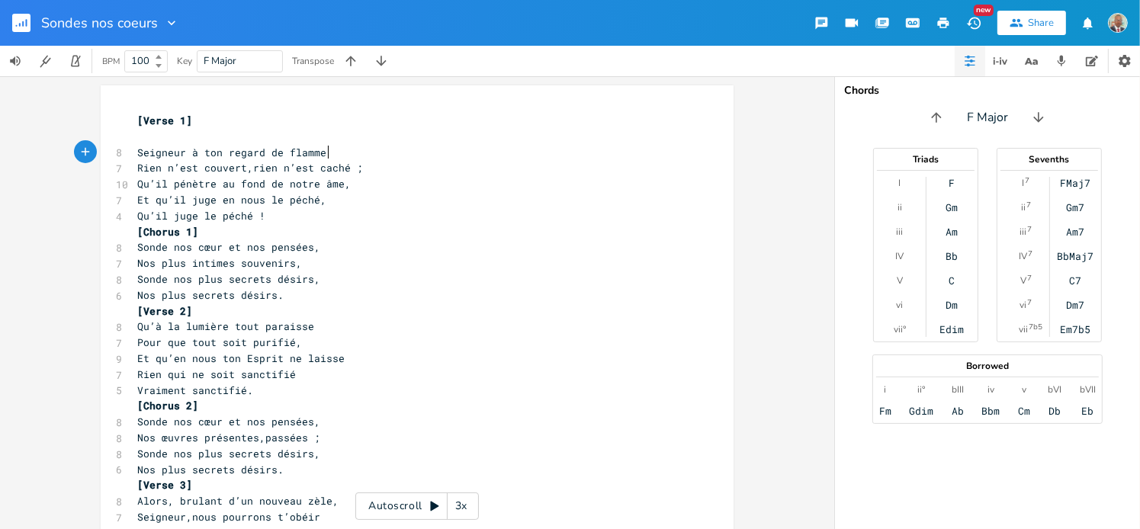
click at [332, 152] on pre "Seigneur à ton regard de flamme" at bounding box center [409, 153] width 550 height 16
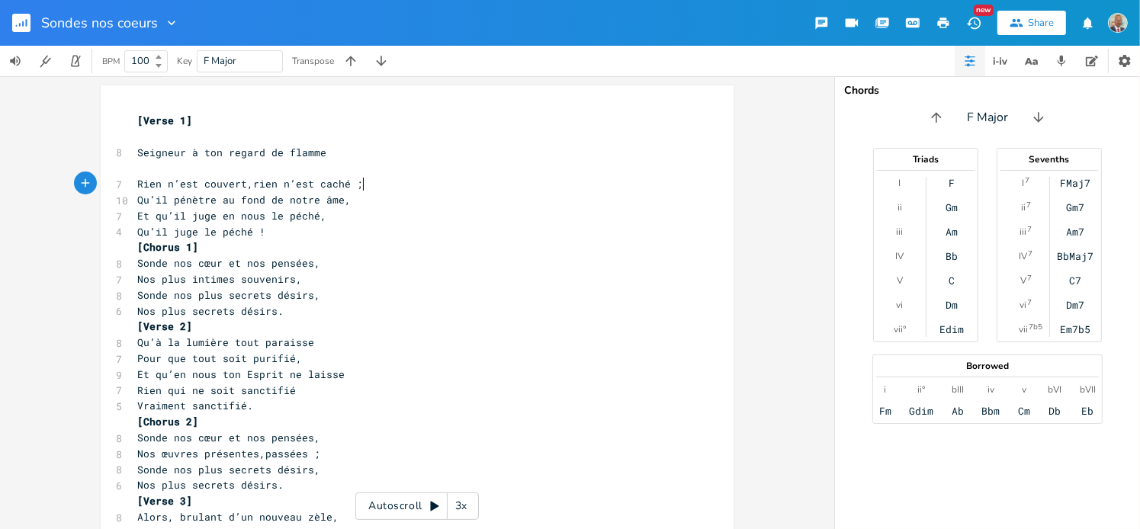
click at [359, 185] on pre "Rien n’est couvert,rien n’est caché ;" at bounding box center [409, 184] width 550 height 16
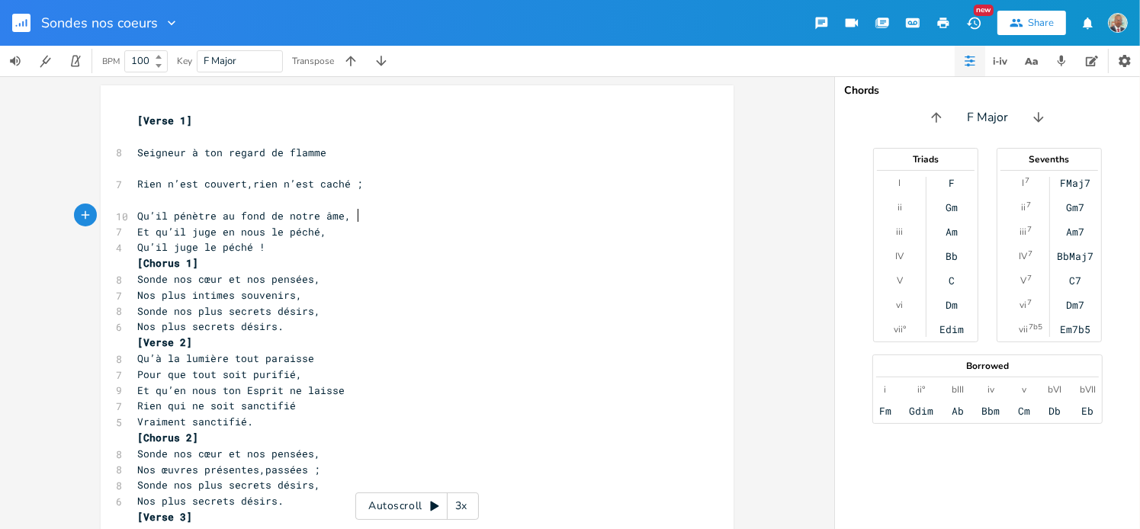
click at [356, 217] on pre "Qu’il pénètre au fond de notre âme," at bounding box center [409, 216] width 550 height 16
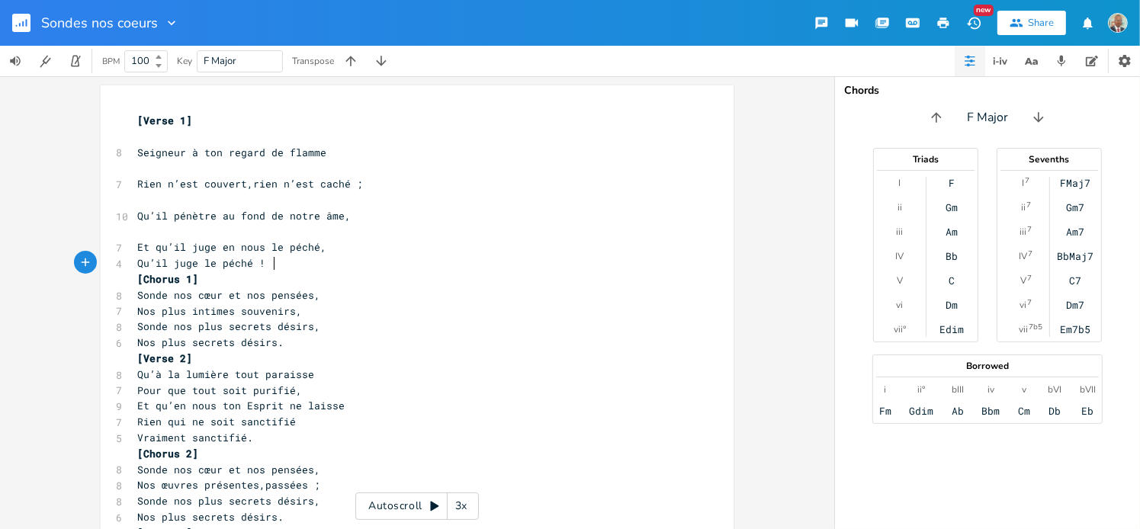
click at [274, 257] on pre "Qu’il juge le péché !" at bounding box center [409, 263] width 550 height 16
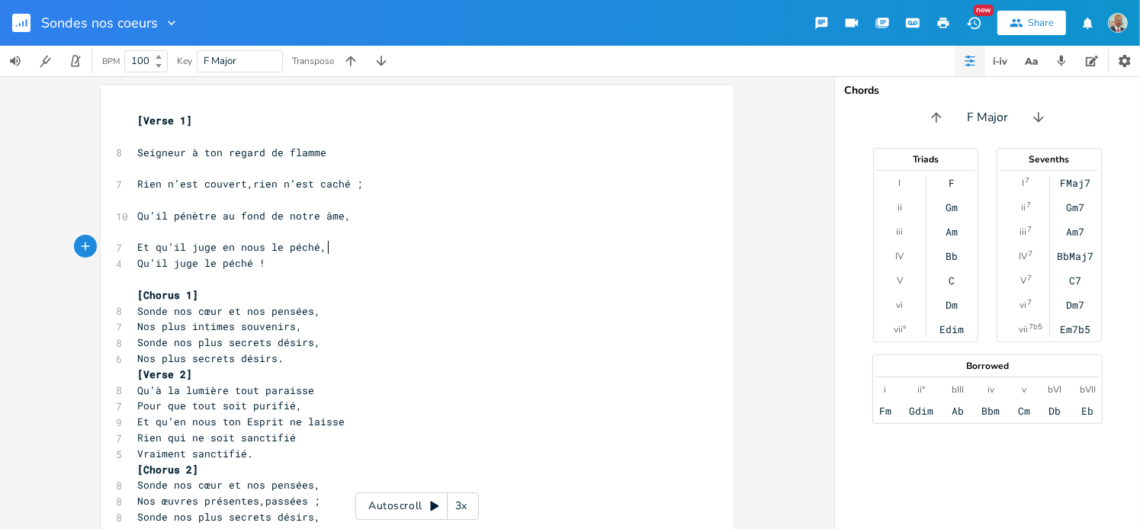
click at [323, 248] on span "Et qu’il juge en nous le péché," at bounding box center [231, 247] width 189 height 14
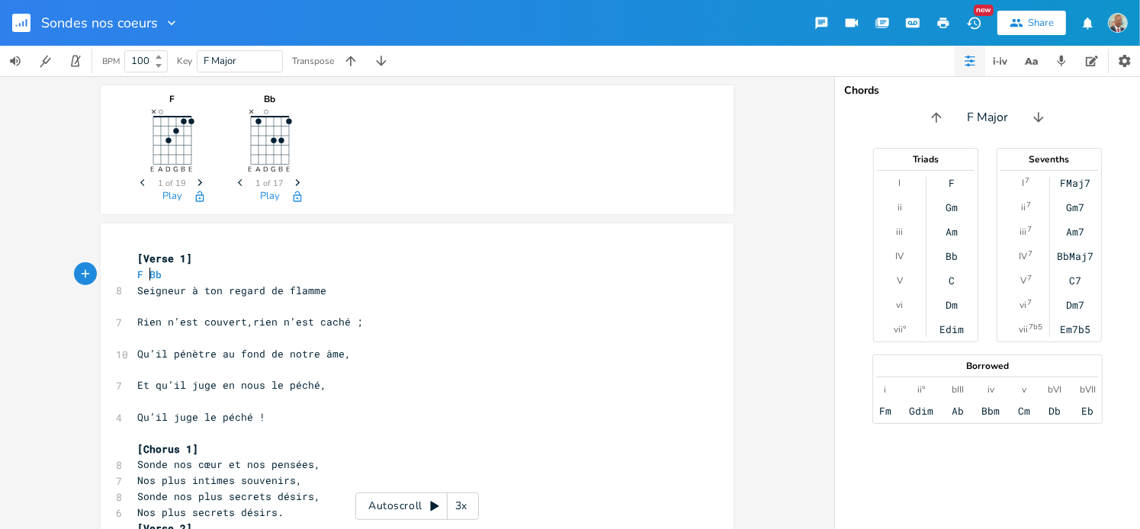
click at [143, 273] on span "F Bb" at bounding box center [149, 275] width 24 height 14
click at [218, 315] on span "Rien n’est couvert,rien n’est caché ;" at bounding box center [250, 322] width 226 height 14
click at [217, 309] on pre at bounding box center [409, 306] width 550 height 16
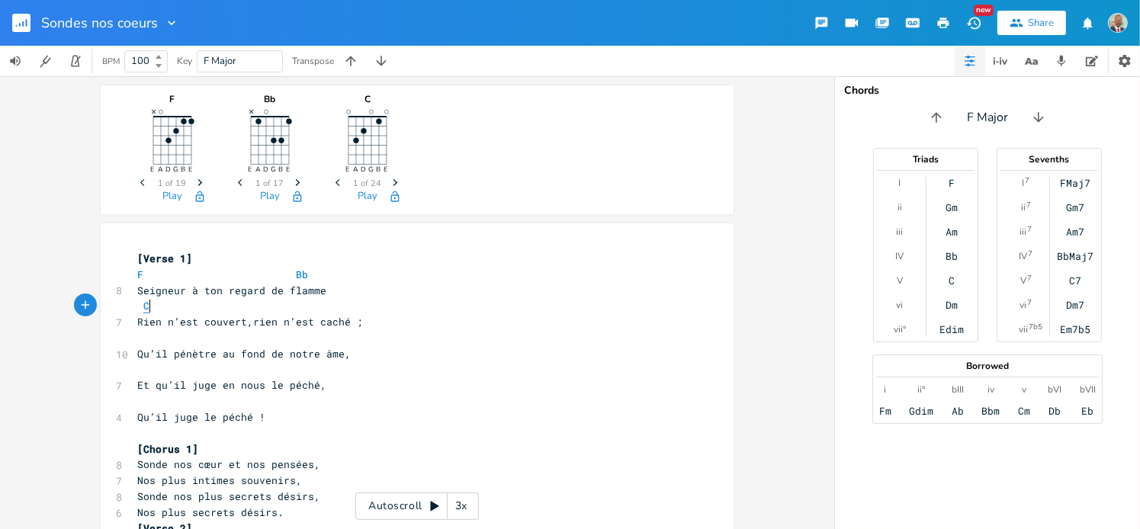
click at [143, 309] on span "C" at bounding box center [146, 306] width 6 height 14
click at [232, 303] on span "C F" at bounding box center [192, 306] width 110 height 14
click at [140, 343] on pre at bounding box center [409, 338] width 550 height 16
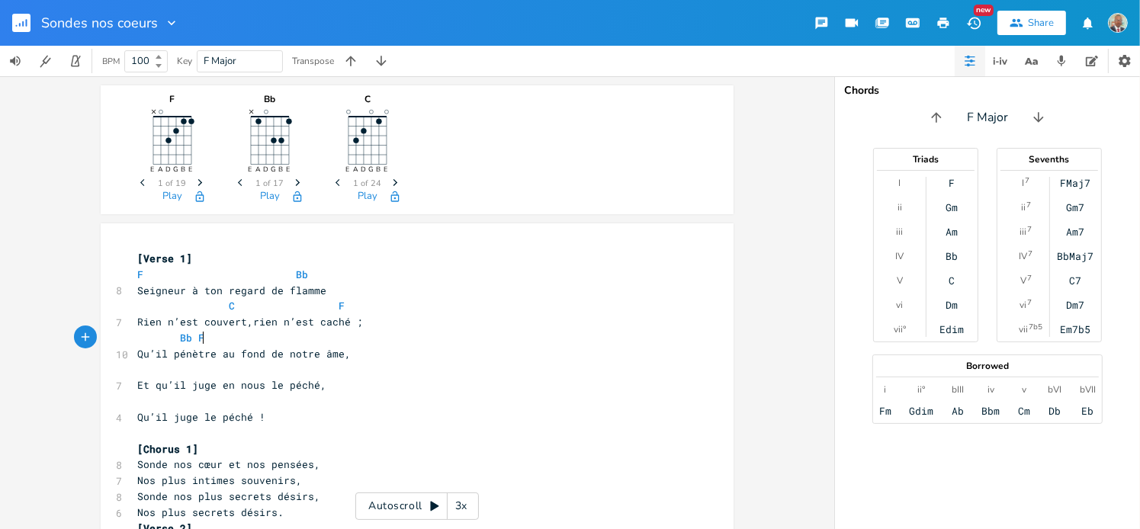
scroll to position [0, 0]
click at [190, 339] on span "Bb F" at bounding box center [170, 338] width 67 height 14
click at [172, 371] on pre at bounding box center [409, 370] width 550 height 16
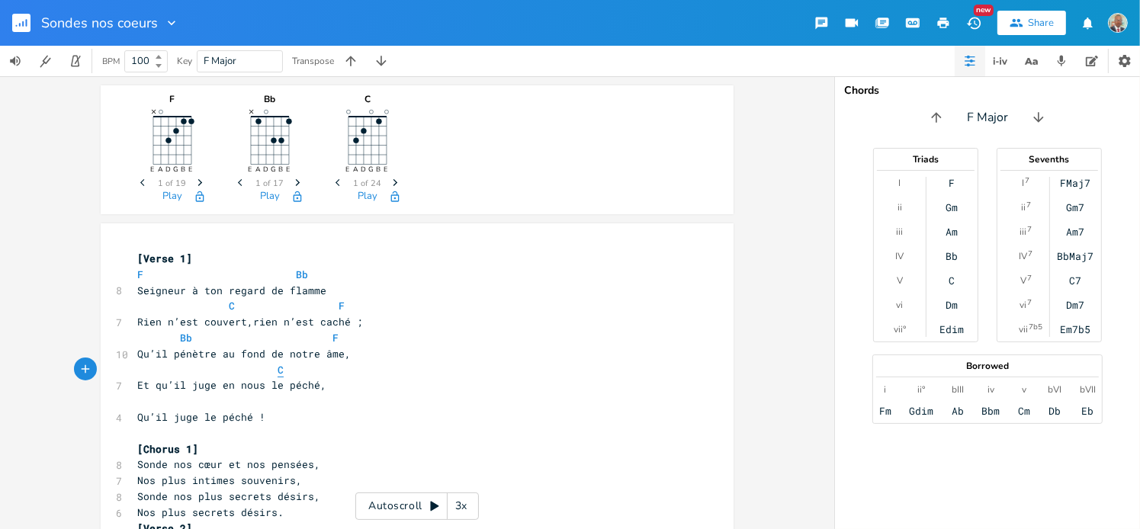
click at [278, 368] on span "C" at bounding box center [281, 370] width 6 height 14
click at [139, 406] on pre at bounding box center [409, 401] width 550 height 16
click at [396, 412] on pre "Qu’il juge le péché !" at bounding box center [409, 417] width 550 height 16
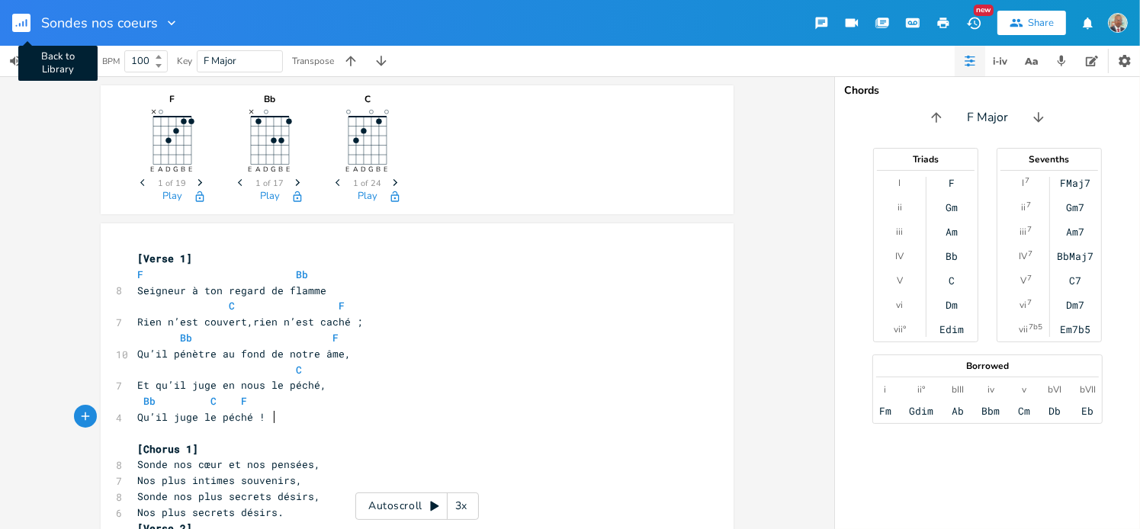
click at [18, 24] on rect "button" at bounding box center [21, 23] width 18 height 18
